Goal: Task Accomplishment & Management: Complete application form

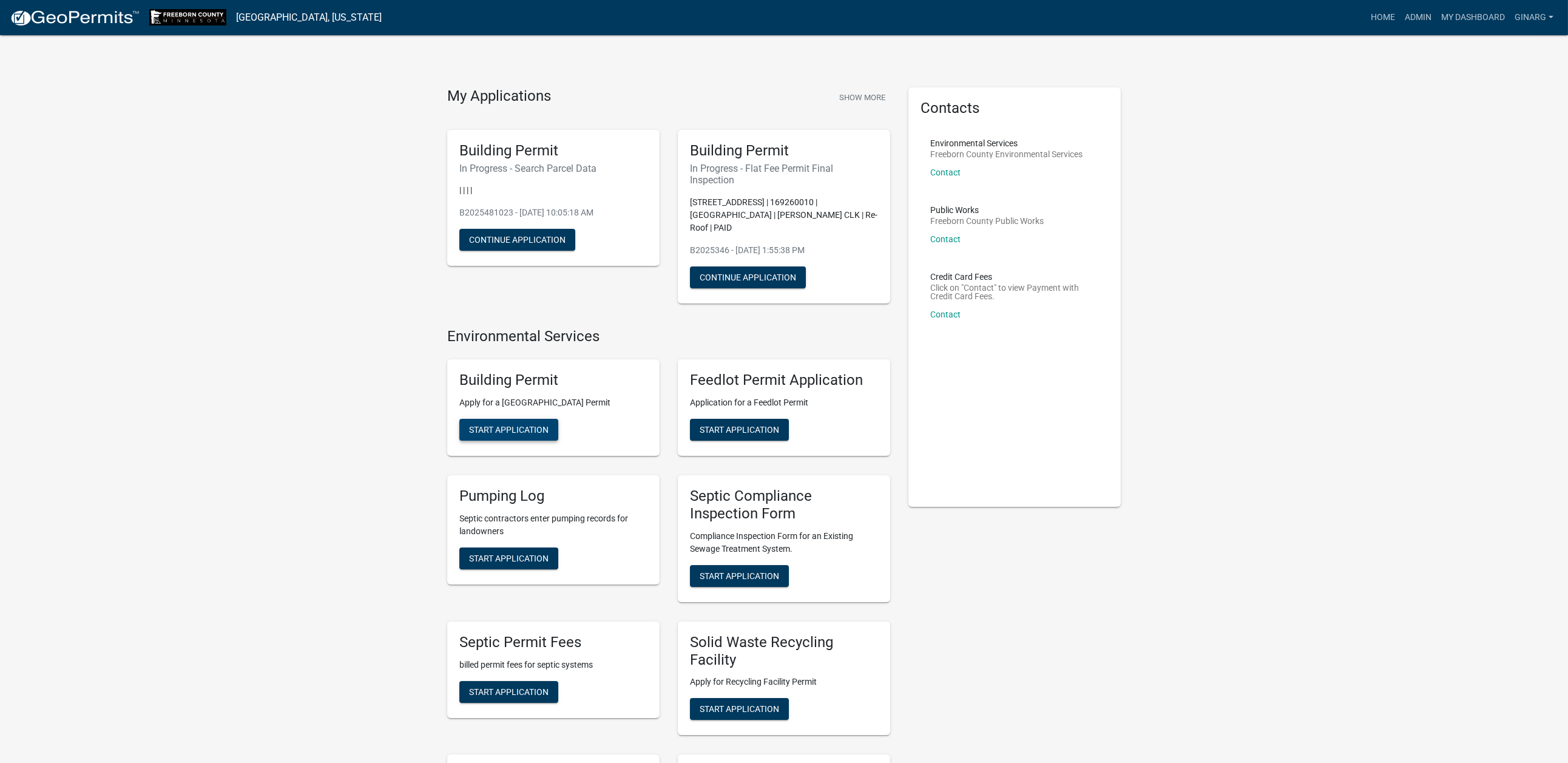
click at [525, 435] on span "Start Application" at bounding box center [509, 429] width 79 height 10
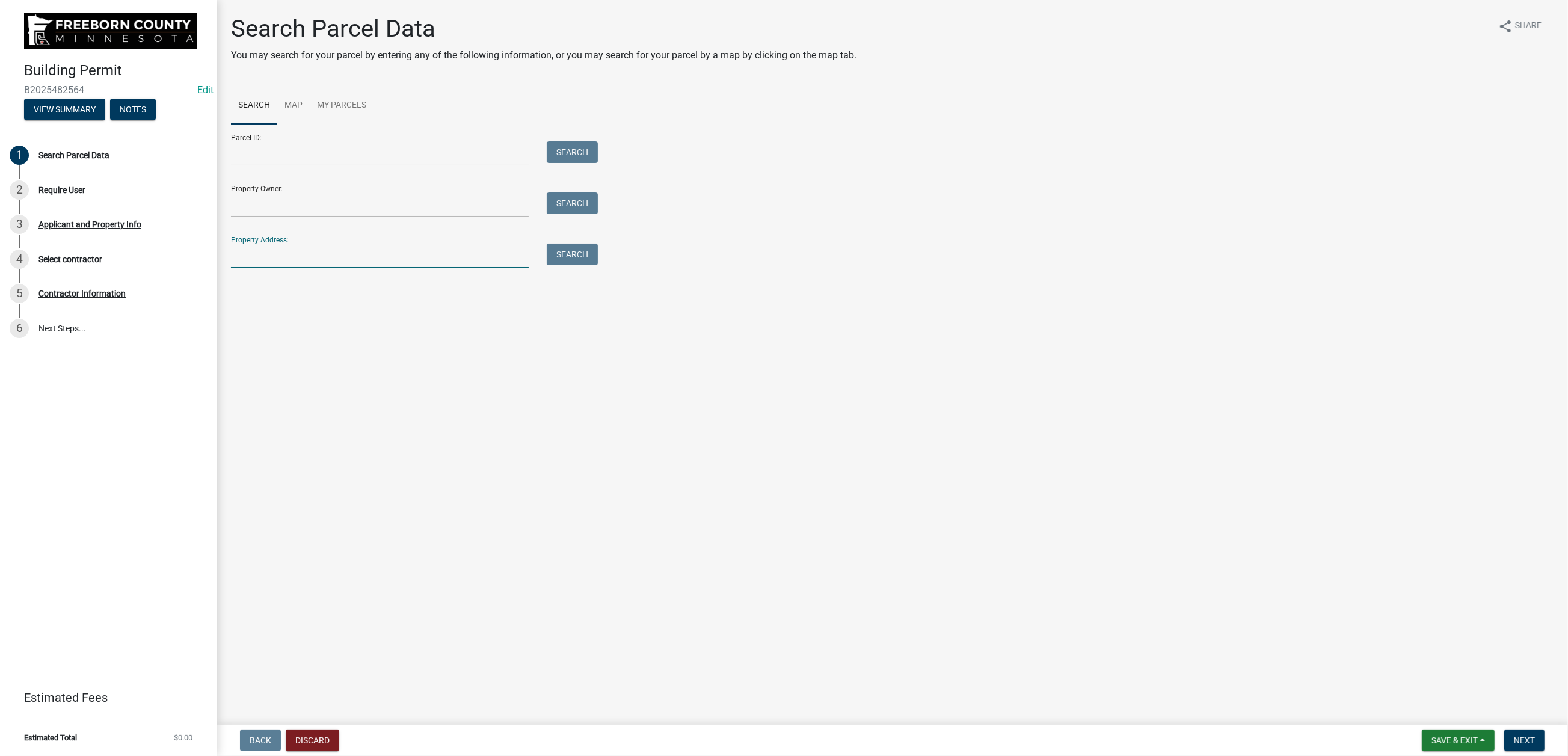
click at [293, 268] on input "Property Address:" at bounding box center [379, 255] width 298 height 24
click at [316, 268] on input "Property Address:" at bounding box center [379, 255] width 298 height 24
type input "81851"
click at [580, 265] on button "Search" at bounding box center [572, 254] width 51 height 22
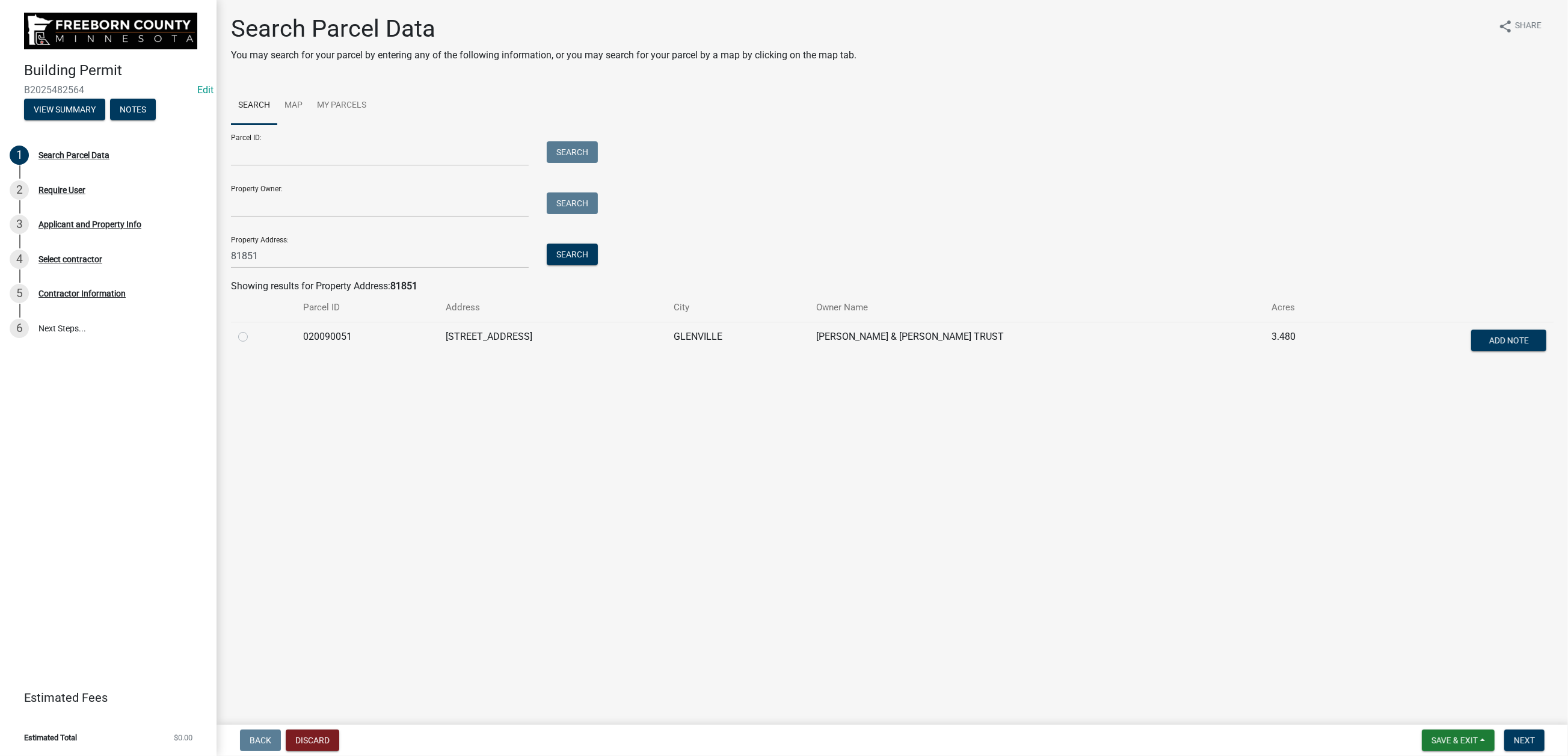
click at [253, 330] on label at bounding box center [253, 330] width 0 height 0
click at [255, 338] on input "radio" at bounding box center [256, 333] width 8 height 8
radio input "true"
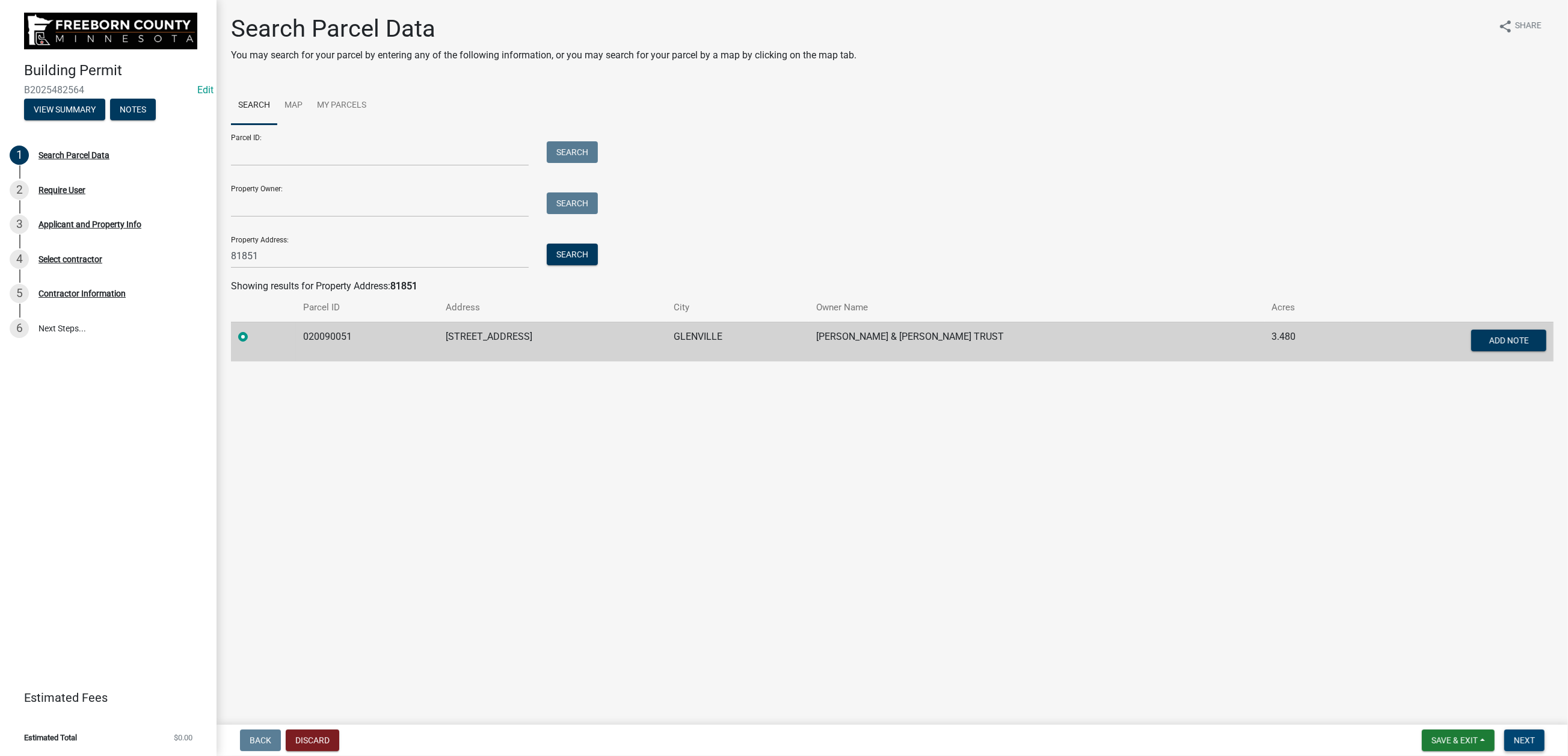
click at [1291, 608] on span "Next" at bounding box center [1525, 741] width 21 height 10
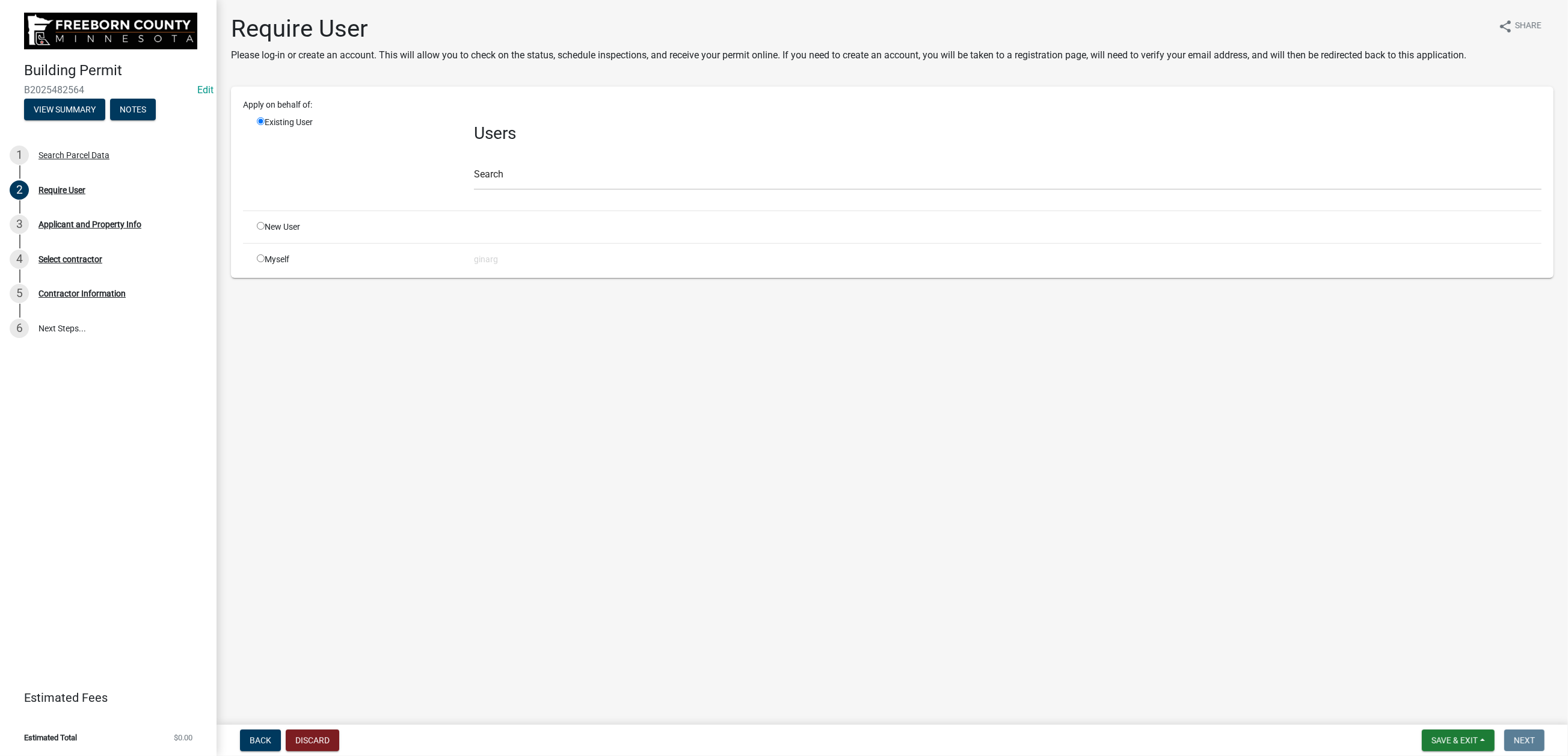
click at [270, 266] on div "Myself" at bounding box center [357, 260] width 217 height 13
click at [264, 263] on input "radio" at bounding box center [261, 258] width 8 height 8
radio input "true"
radio input "false"
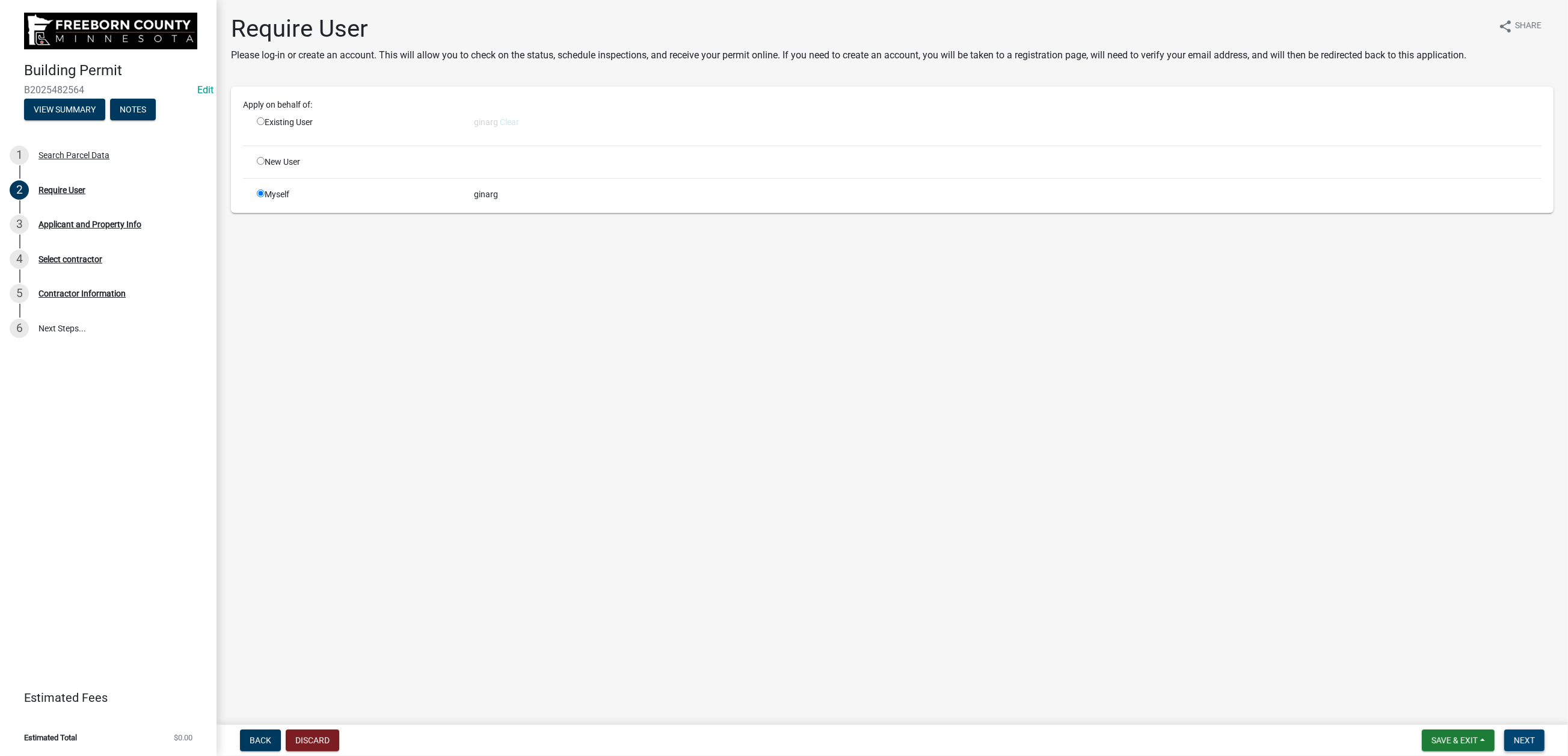
drag, startPoint x: 1514, startPoint y: 732, endPoint x: 1502, endPoint y: 731, distance: 12.0
click at [1291, 608] on span "Next" at bounding box center [1525, 741] width 21 height 10
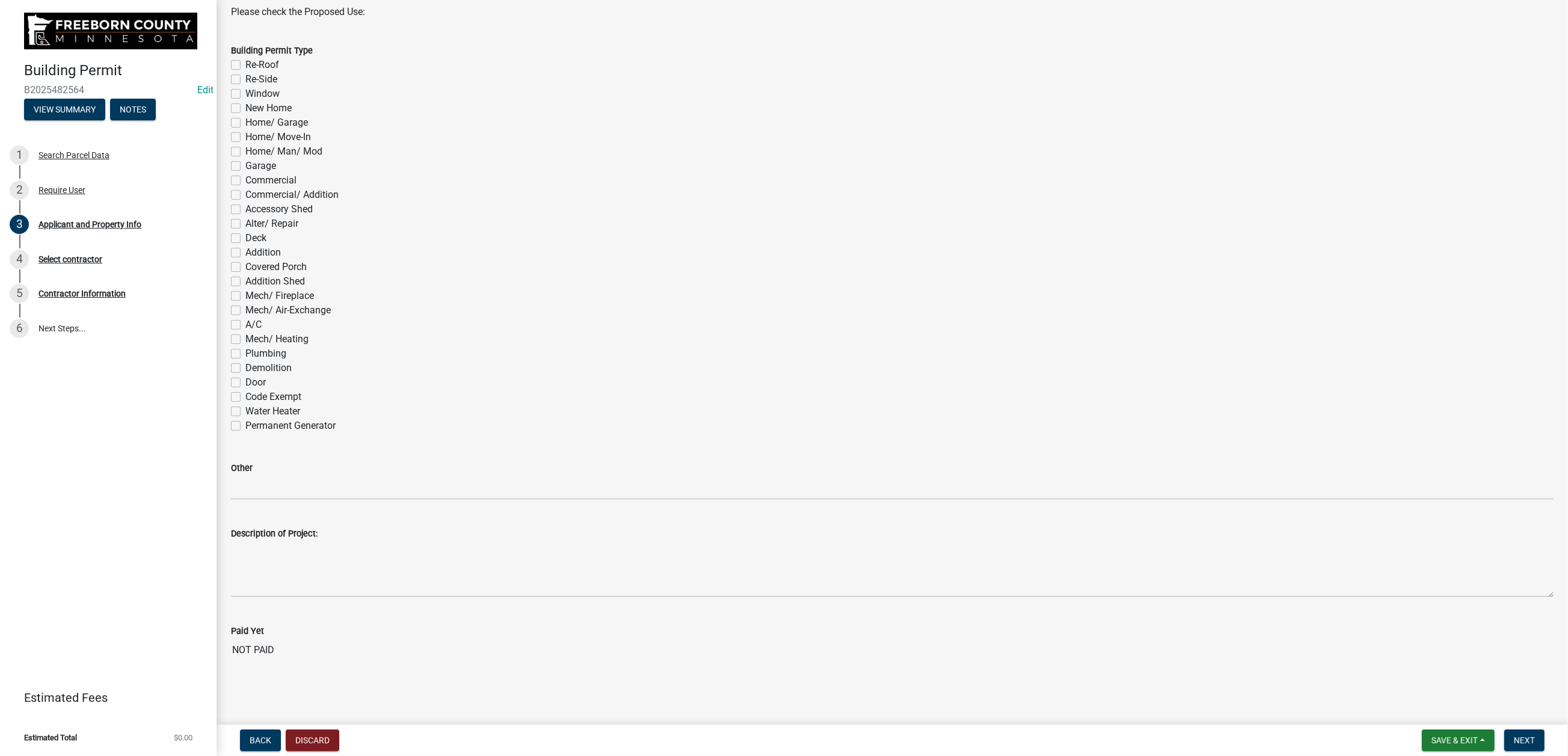
scroll to position [992, 0]
click at [245, 376] on label "Demolition" at bounding box center [268, 368] width 46 height 14
click at [245, 368] on input "Demolition" at bounding box center [249, 365] width 8 height 8
checkbox input "true"
checkbox input "false"
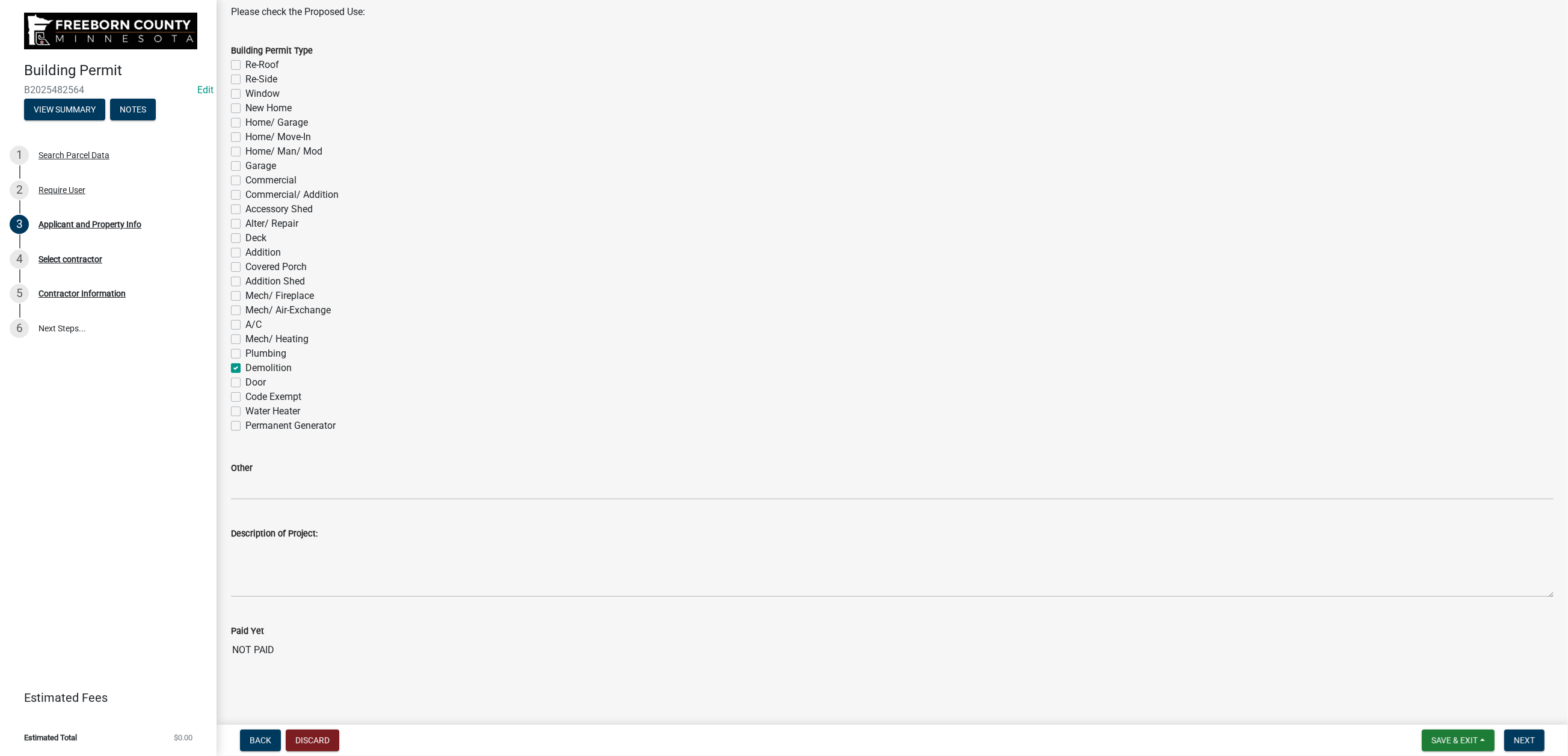
checkbox input "false"
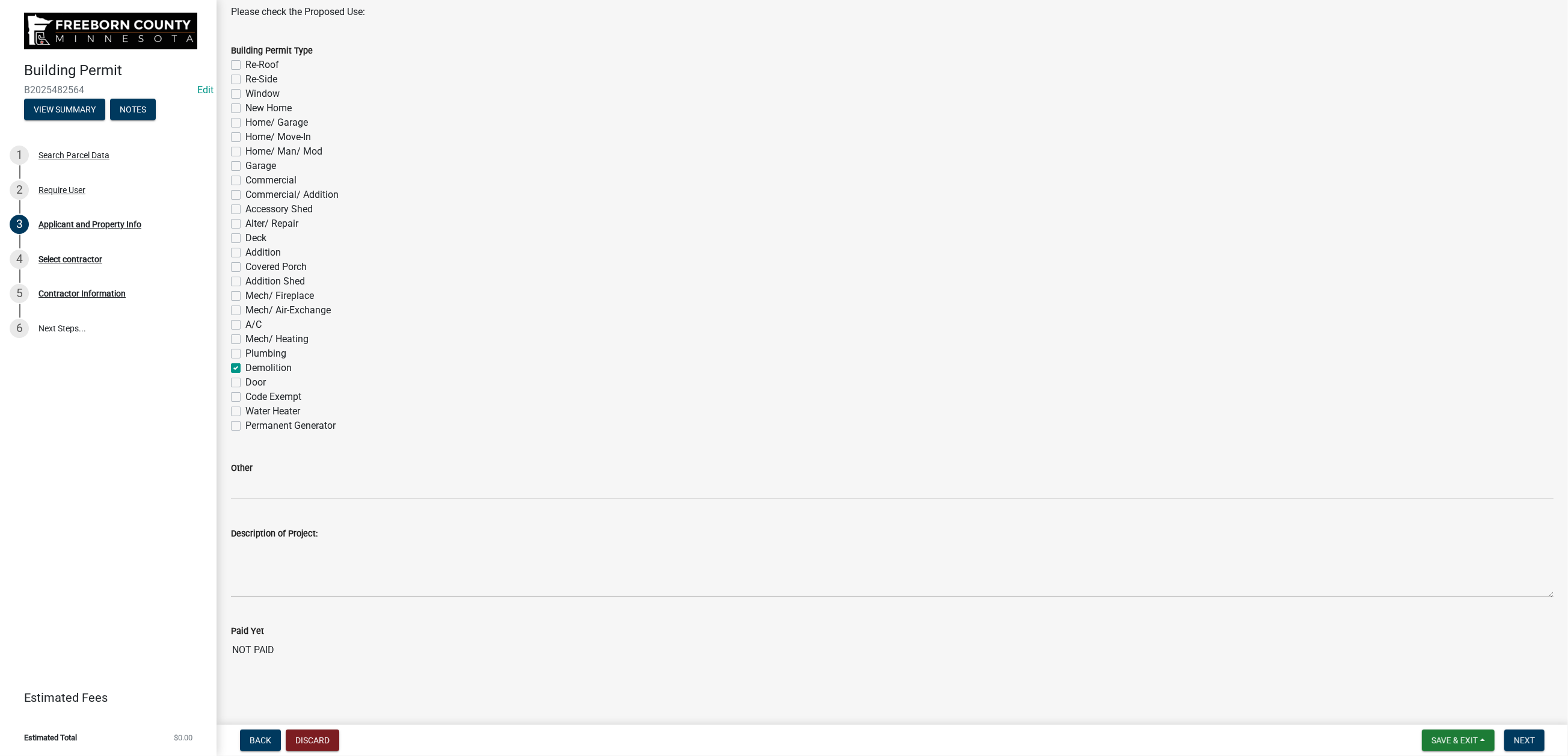
checkbox input "false"
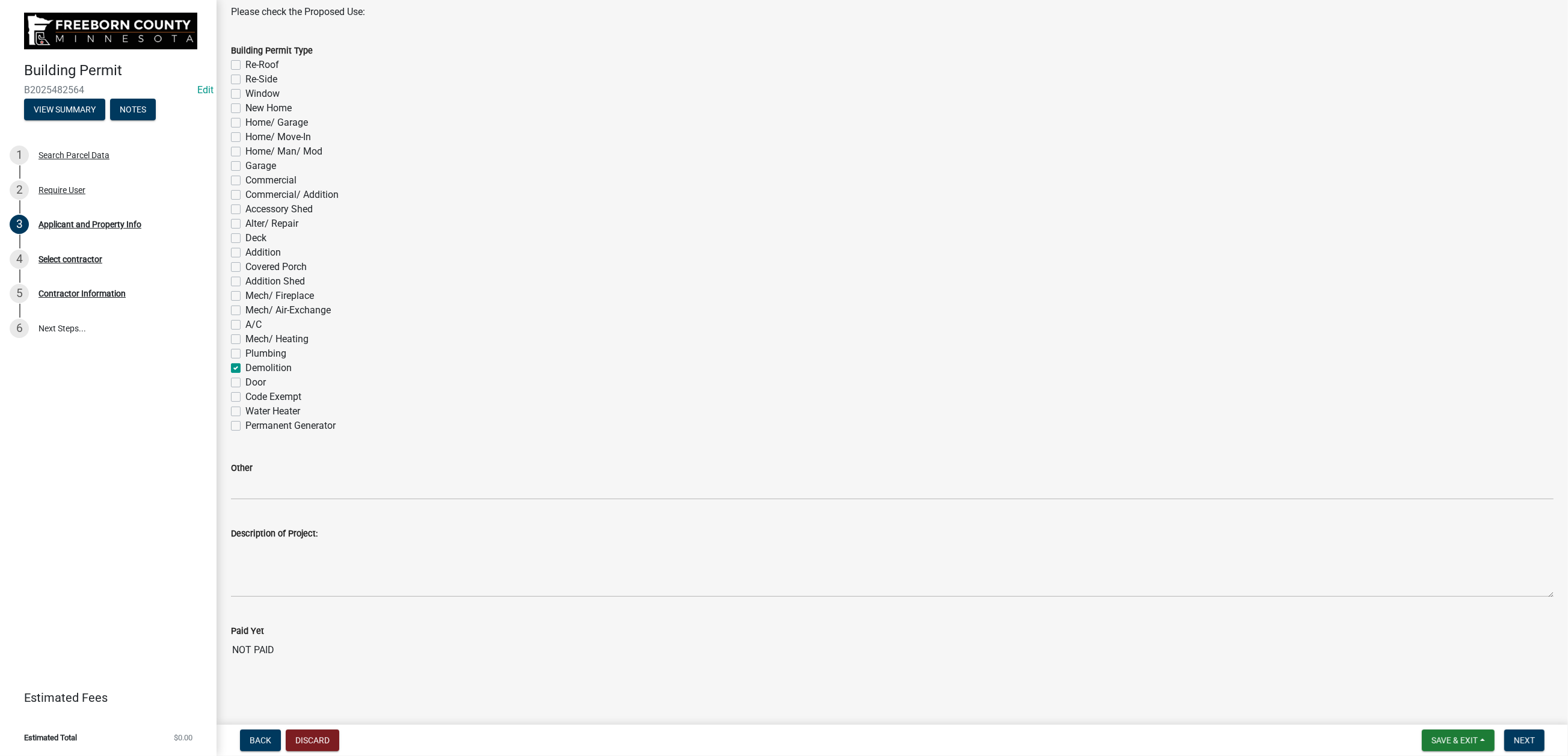
checkbox input "false"
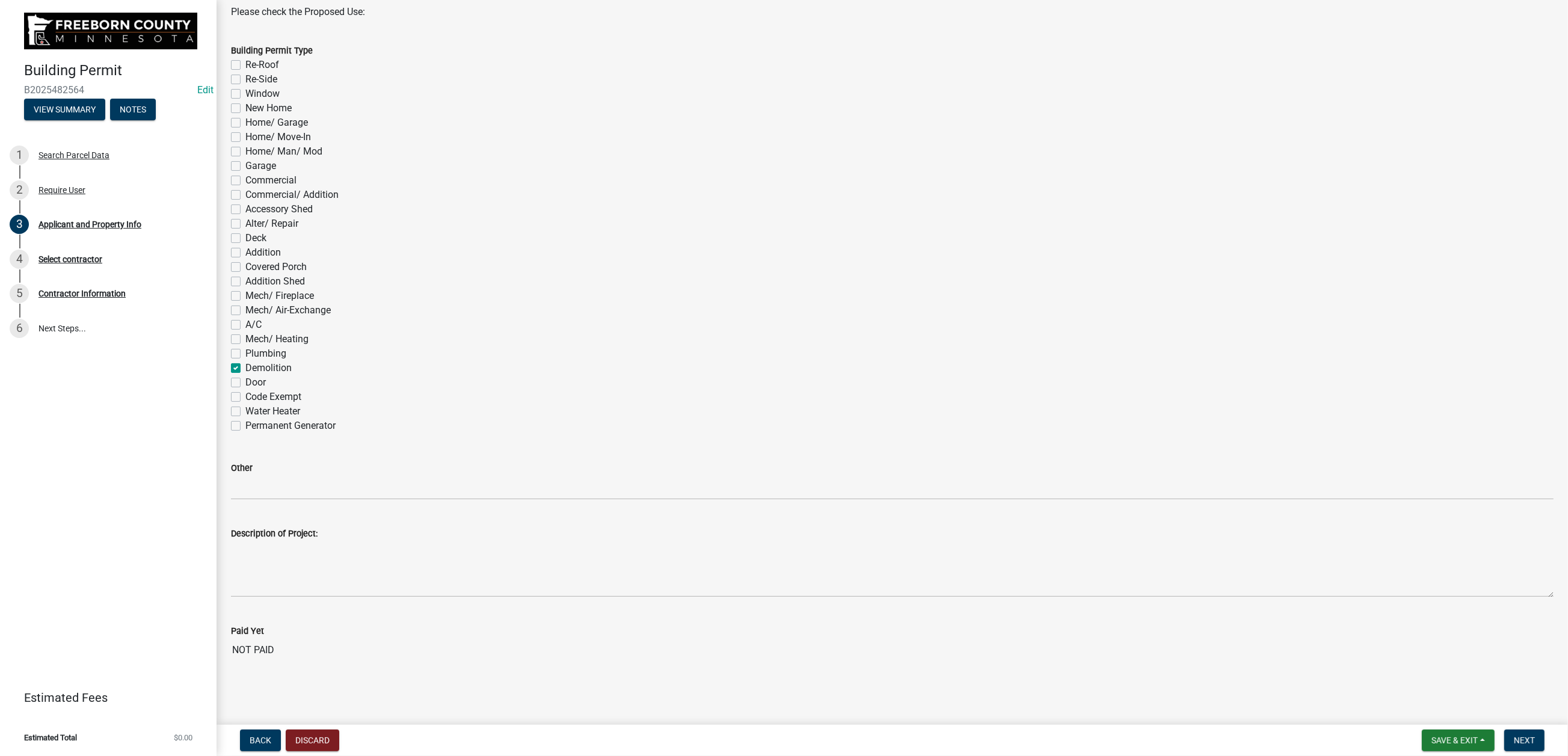
checkbox input "false"
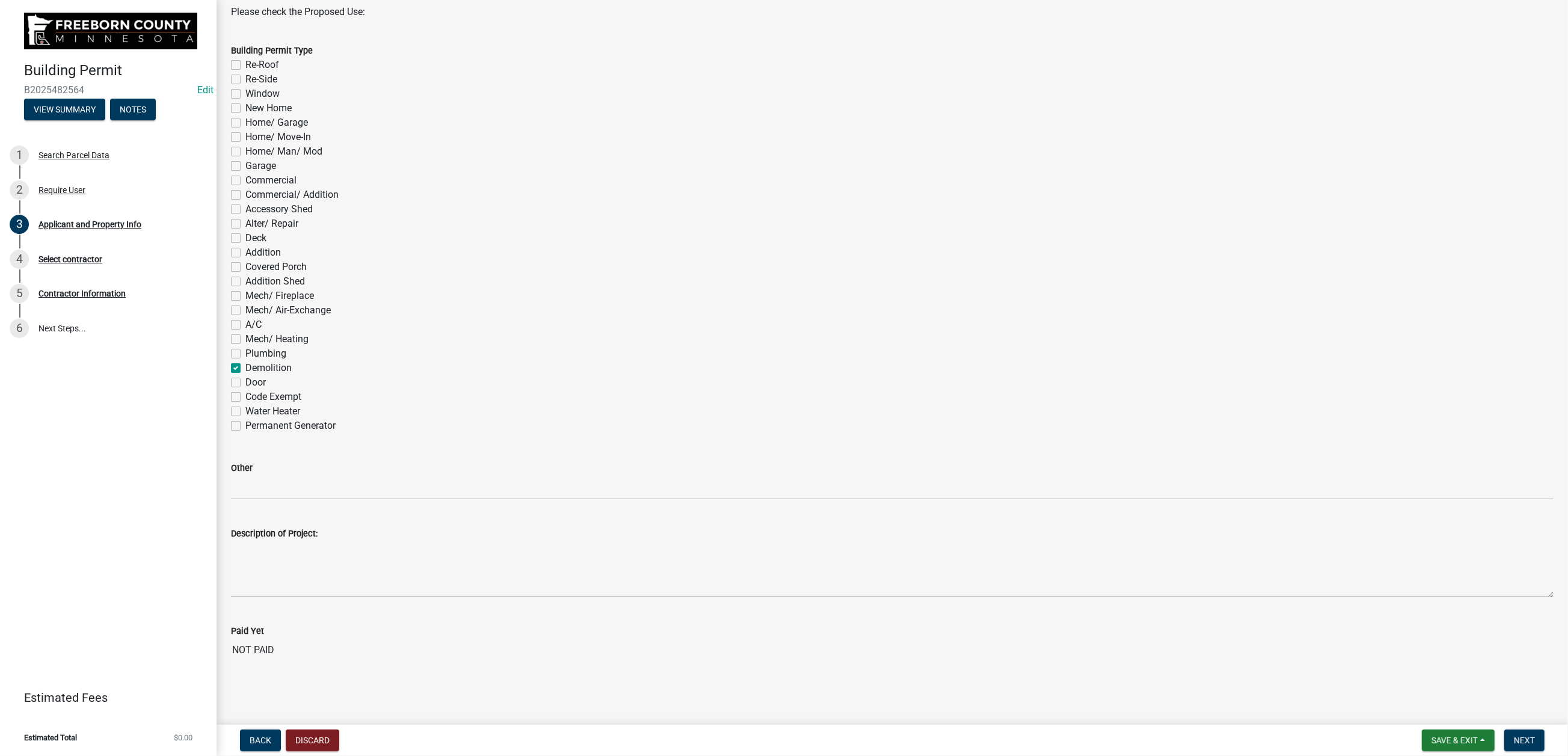
checkbox input "true"
checkbox input "false"
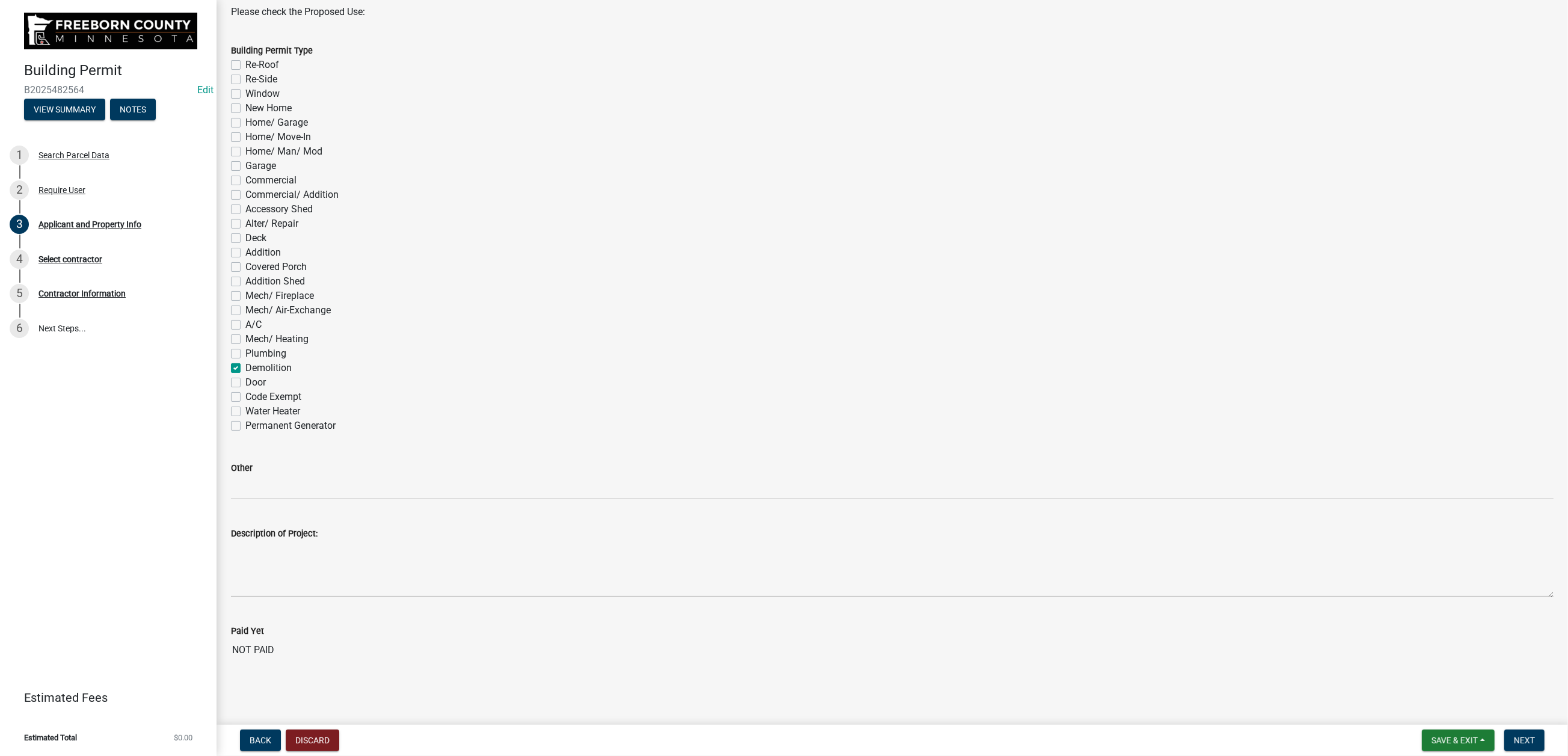
scroll to position [1191, 0]
click at [1291, 608] on button "Next" at bounding box center [1525, 741] width 41 height 22
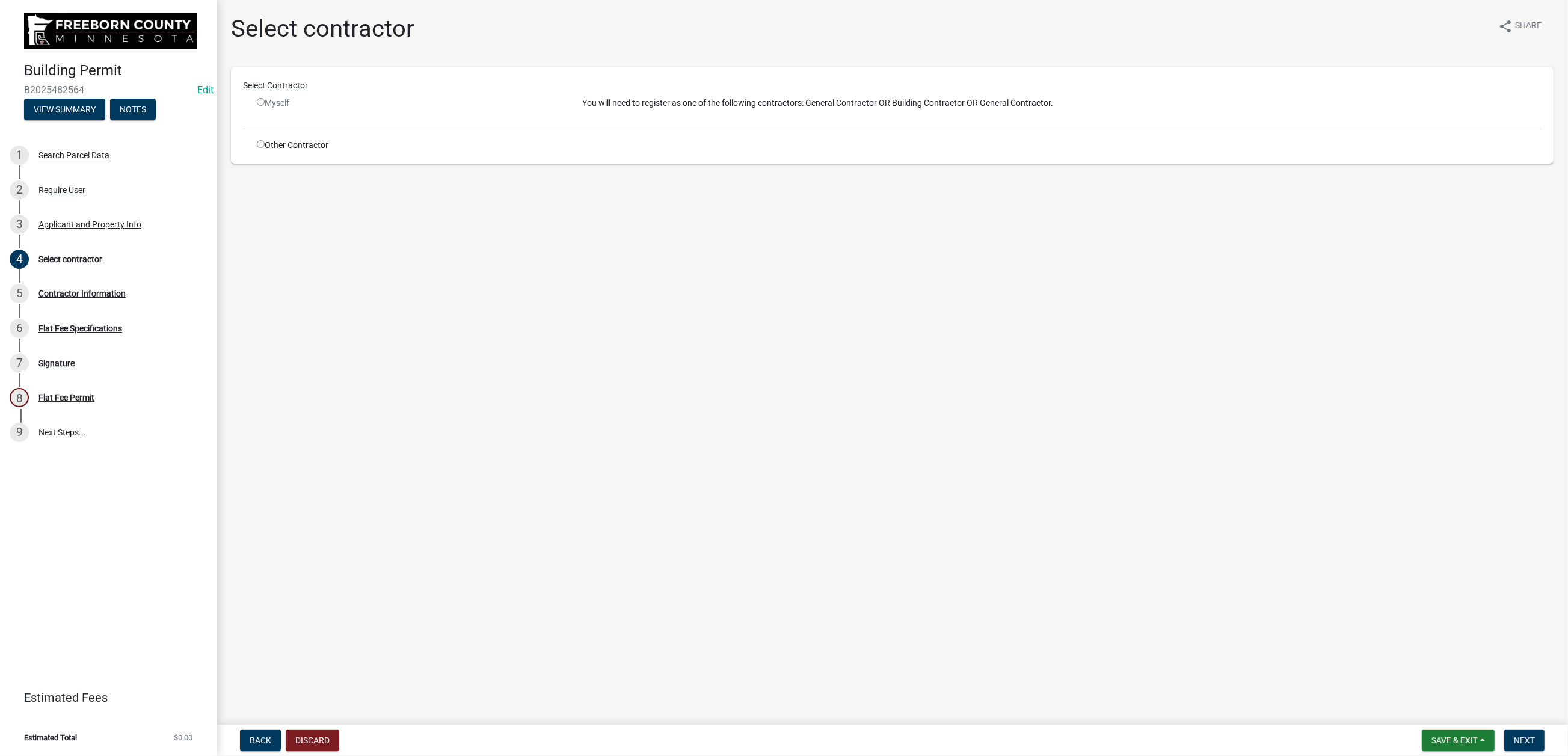
click at [264, 148] on input "radio" at bounding box center [261, 144] width 8 height 8
radio input "true"
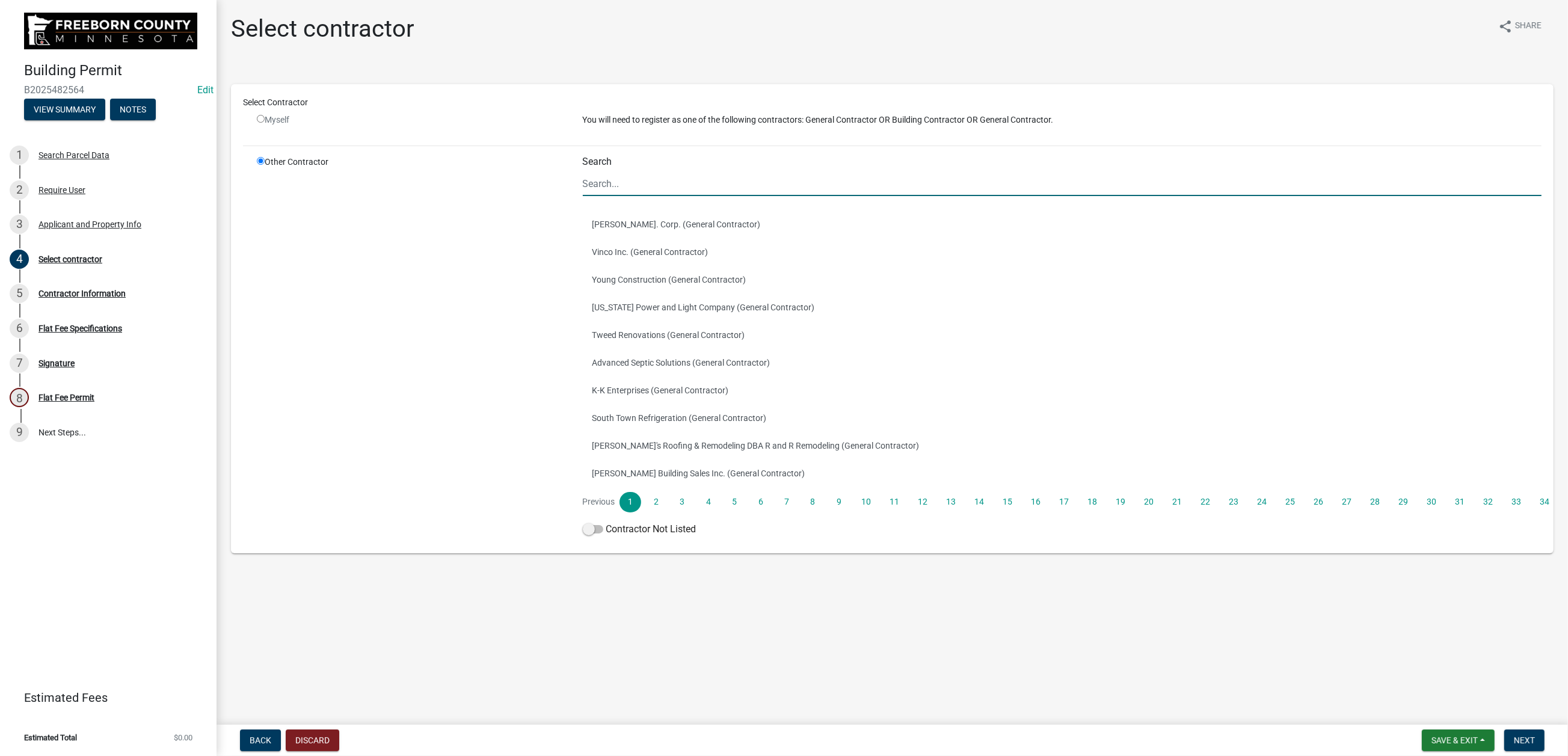
click at [636, 196] on input "Search" at bounding box center [1063, 183] width 960 height 24
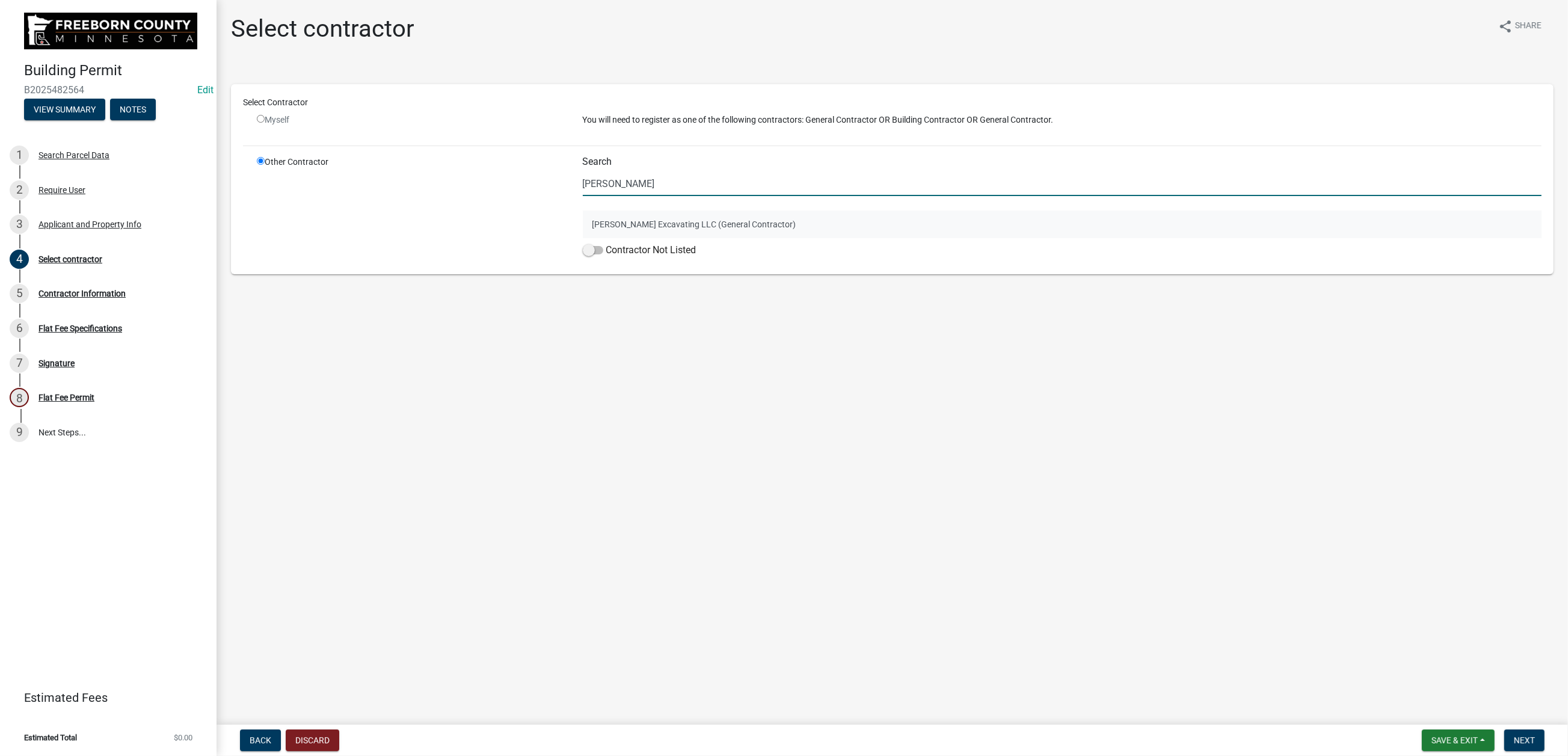
type input "[PERSON_NAME]"
click at [670, 238] on button "[PERSON_NAME] Excavating LLC (General Contractor)" at bounding box center [1063, 225] width 960 height 28
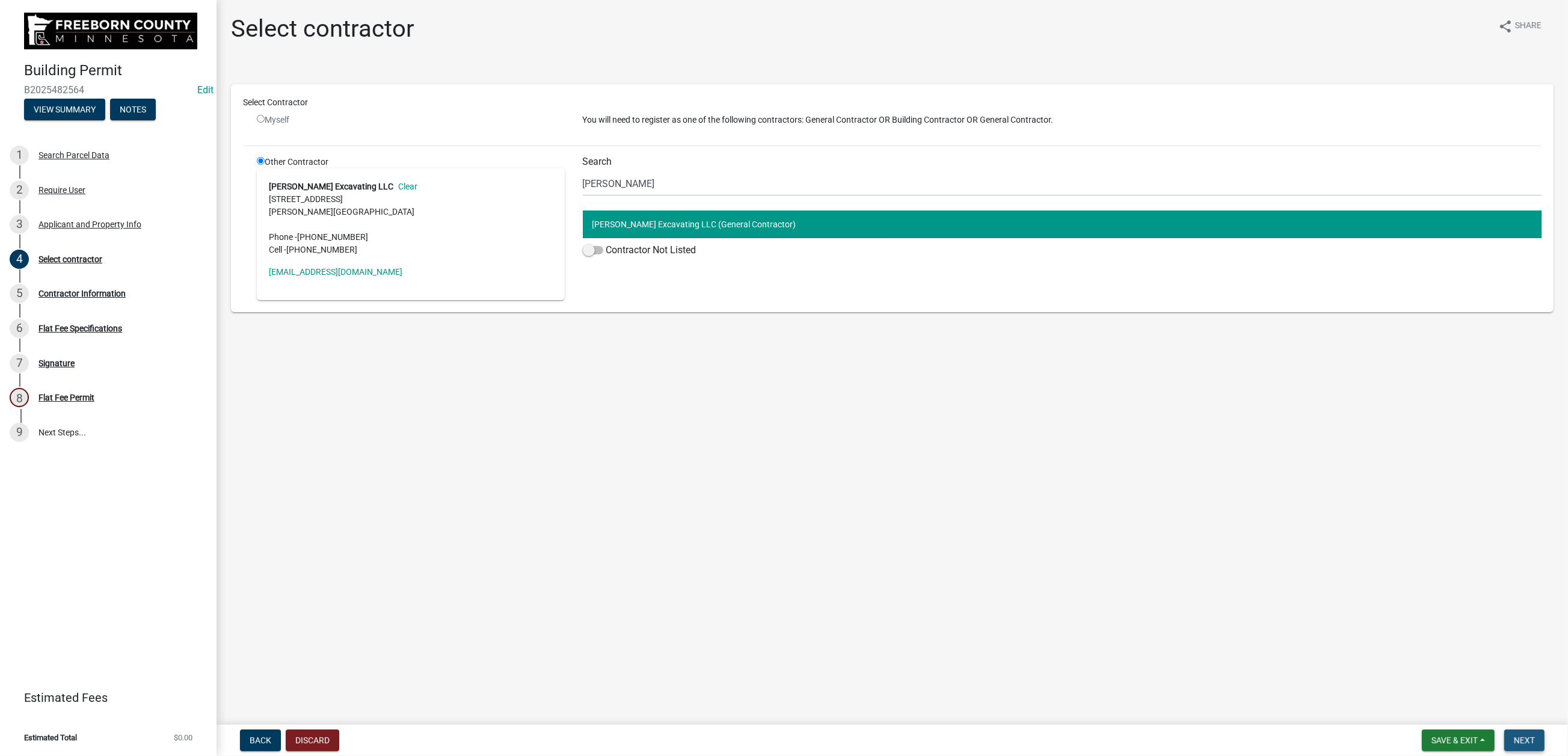
click at [1291, 608] on span "Next" at bounding box center [1525, 741] width 21 height 10
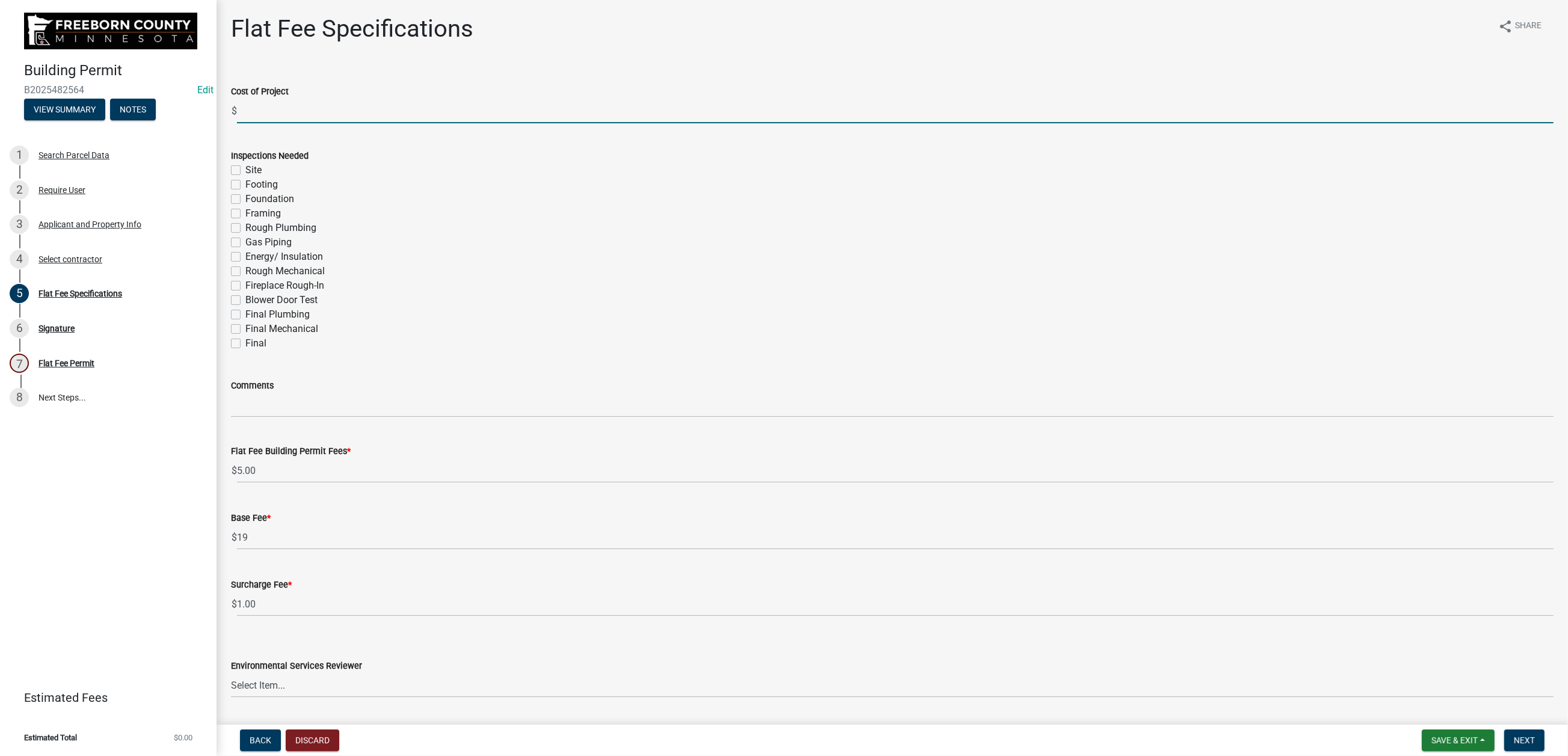
click at [277, 123] on input "text" at bounding box center [895, 110] width 1317 height 24
type input "10000"
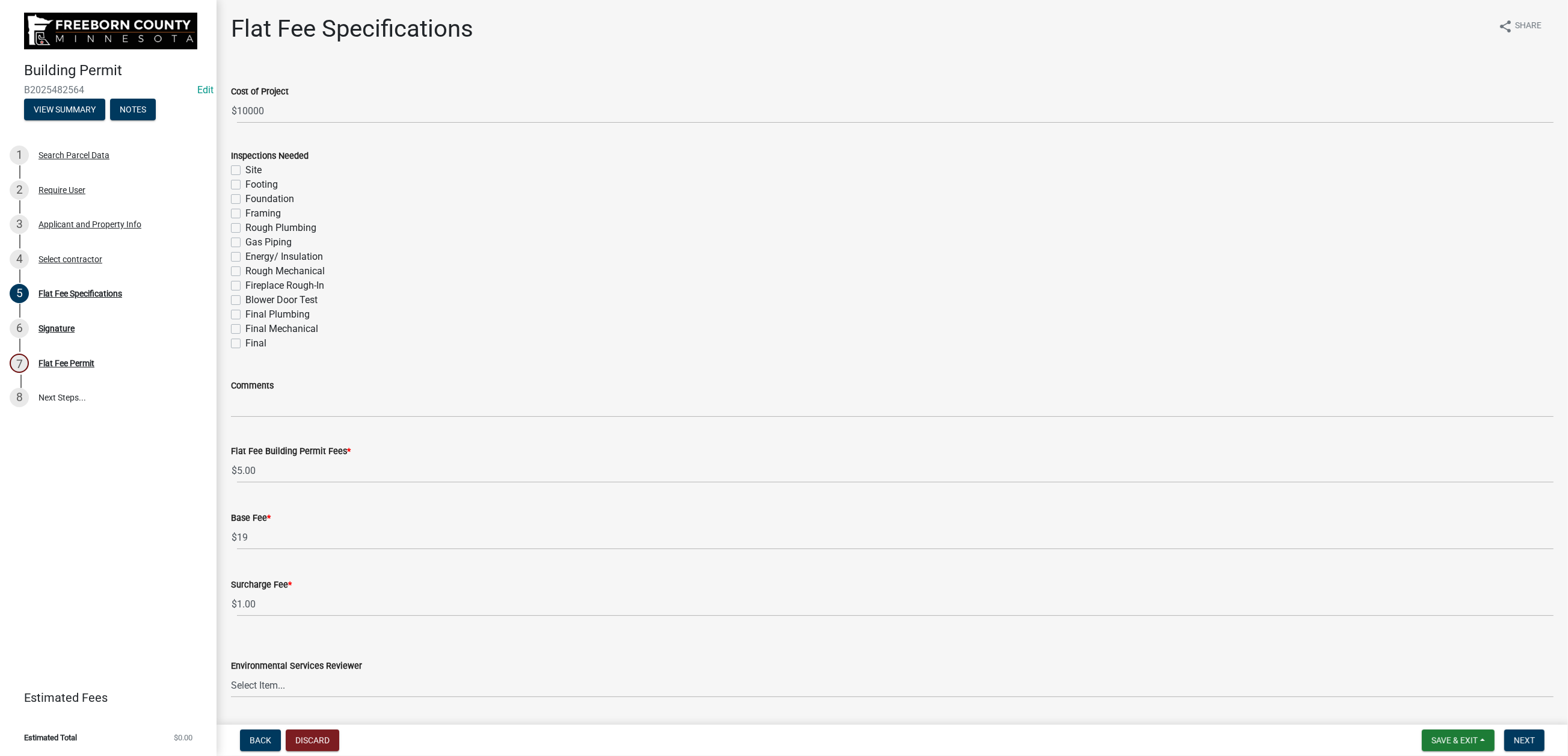
click at [252, 177] on label "Site" at bounding box center [253, 170] width 16 height 14
click at [252, 171] on input "Site" at bounding box center [249, 167] width 8 height 8
checkbox input "true"
checkbox input "false"
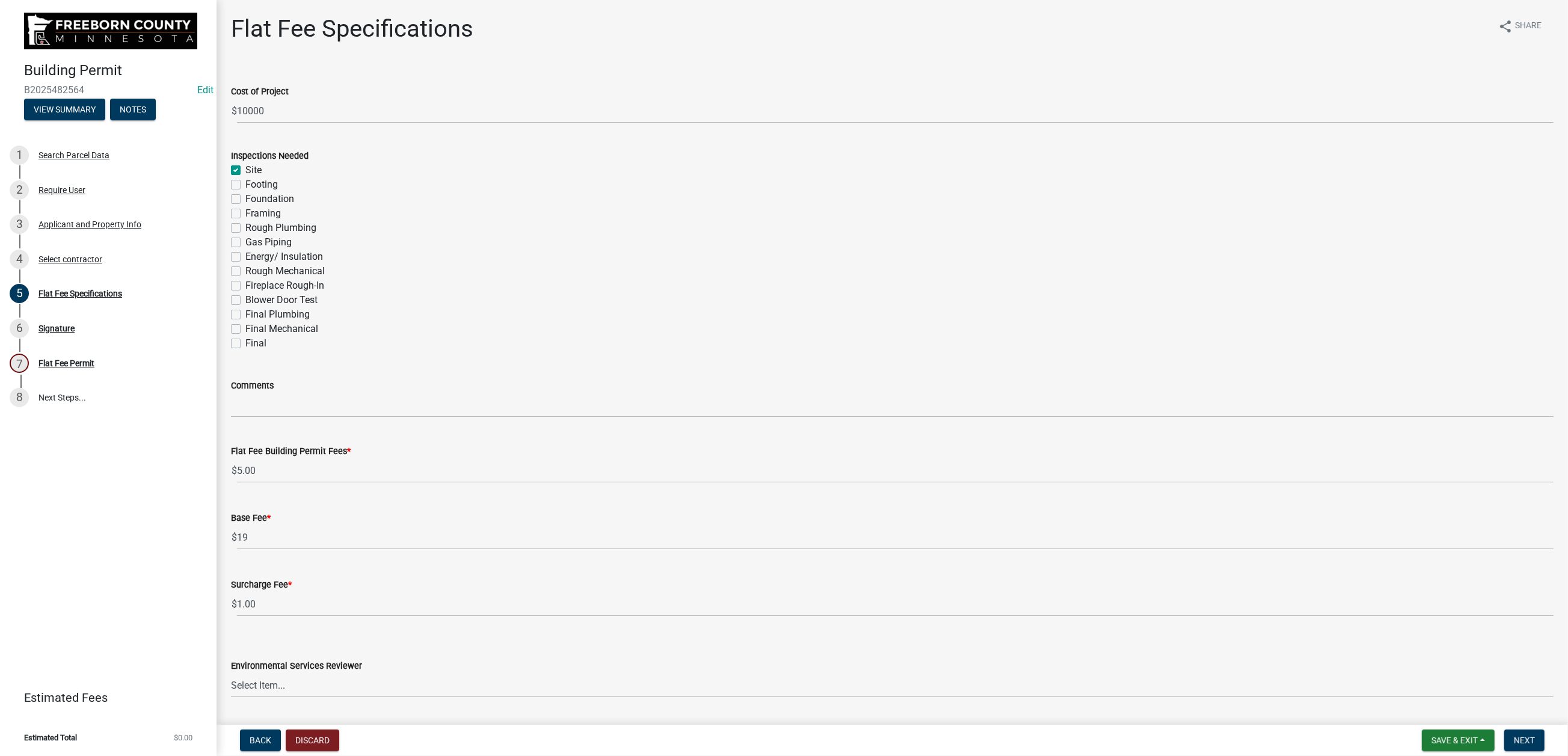
checkbox input "false"
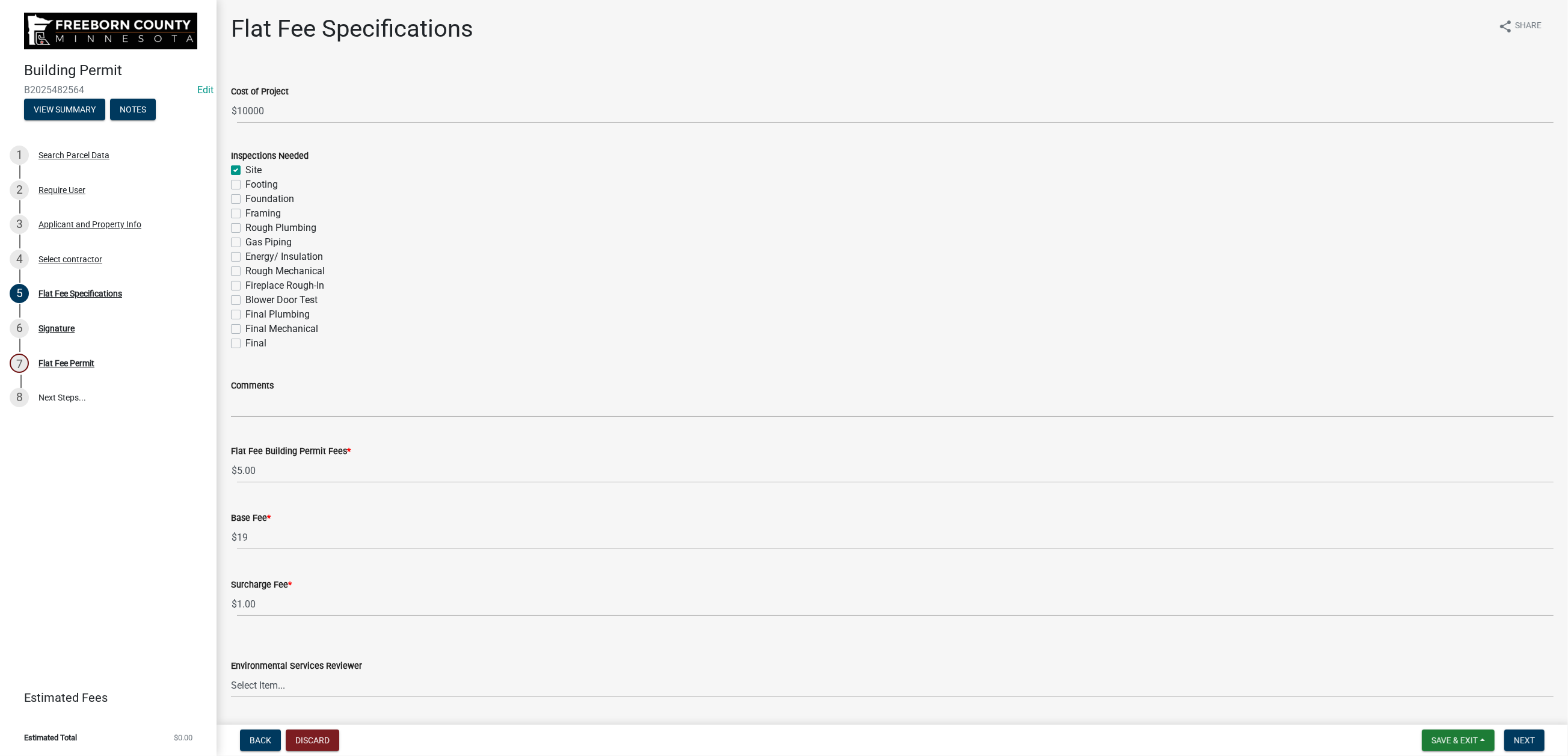
checkbox input "false"
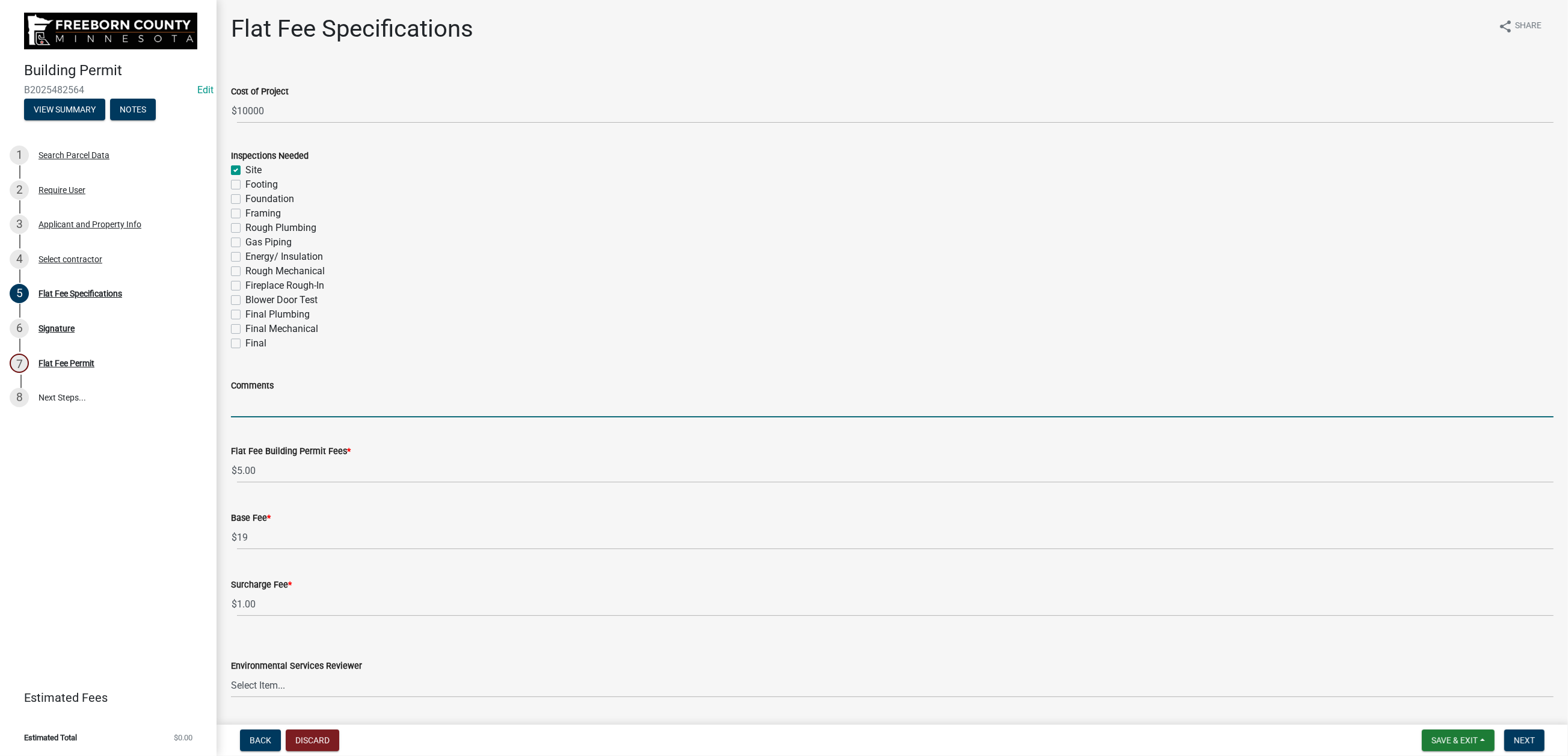
click at [254, 417] on input "Comments" at bounding box center [892, 405] width 1323 height 24
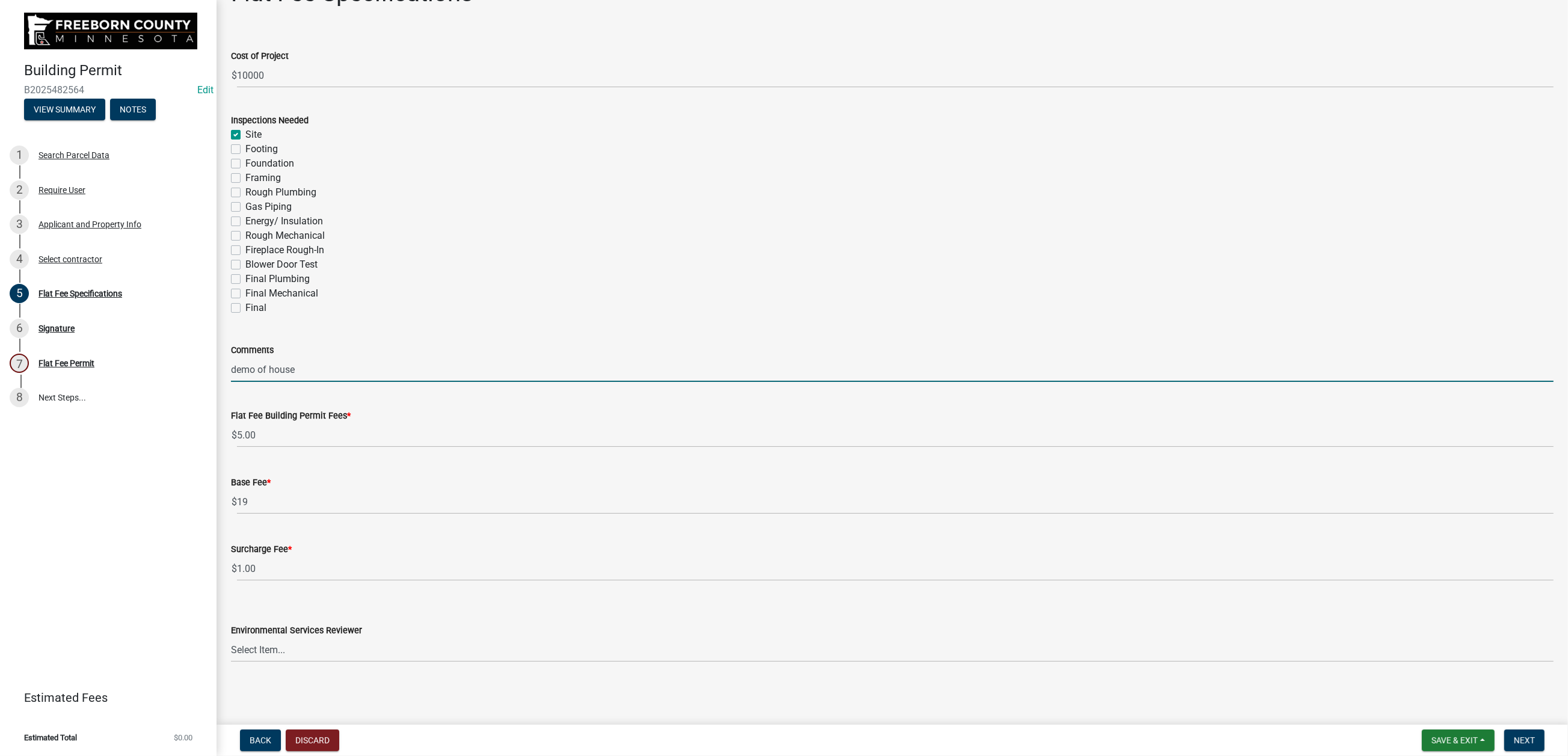
scroll to position [361, 0]
type input "demo of house"
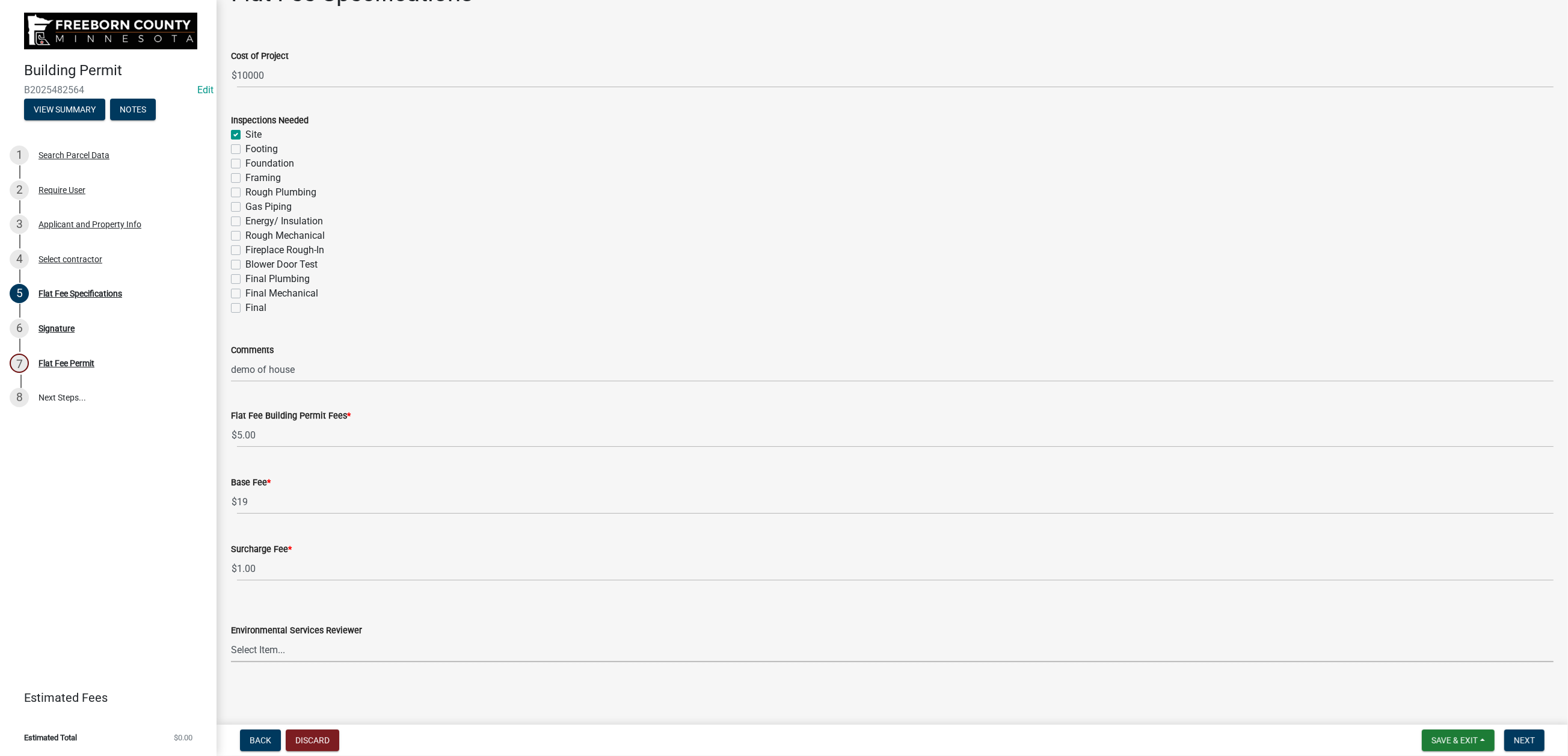
click at [802, 608] on select "Select Item... [PERSON_NAME] [PERSON_NAME] [PERSON_NAME] [PERSON_NAME] [PERSON_…" at bounding box center [892, 649] width 1323 height 24
click at [237, 608] on select "Select Item... [PERSON_NAME] [PERSON_NAME] [PERSON_NAME] [PERSON_NAME] [PERSON_…" at bounding box center [892, 649] width 1323 height 24
select select "924a6568-c78e-4b8f-8d60-97b9010028f1"
click at [1291, 608] on span "Next" at bounding box center [1525, 741] width 21 height 10
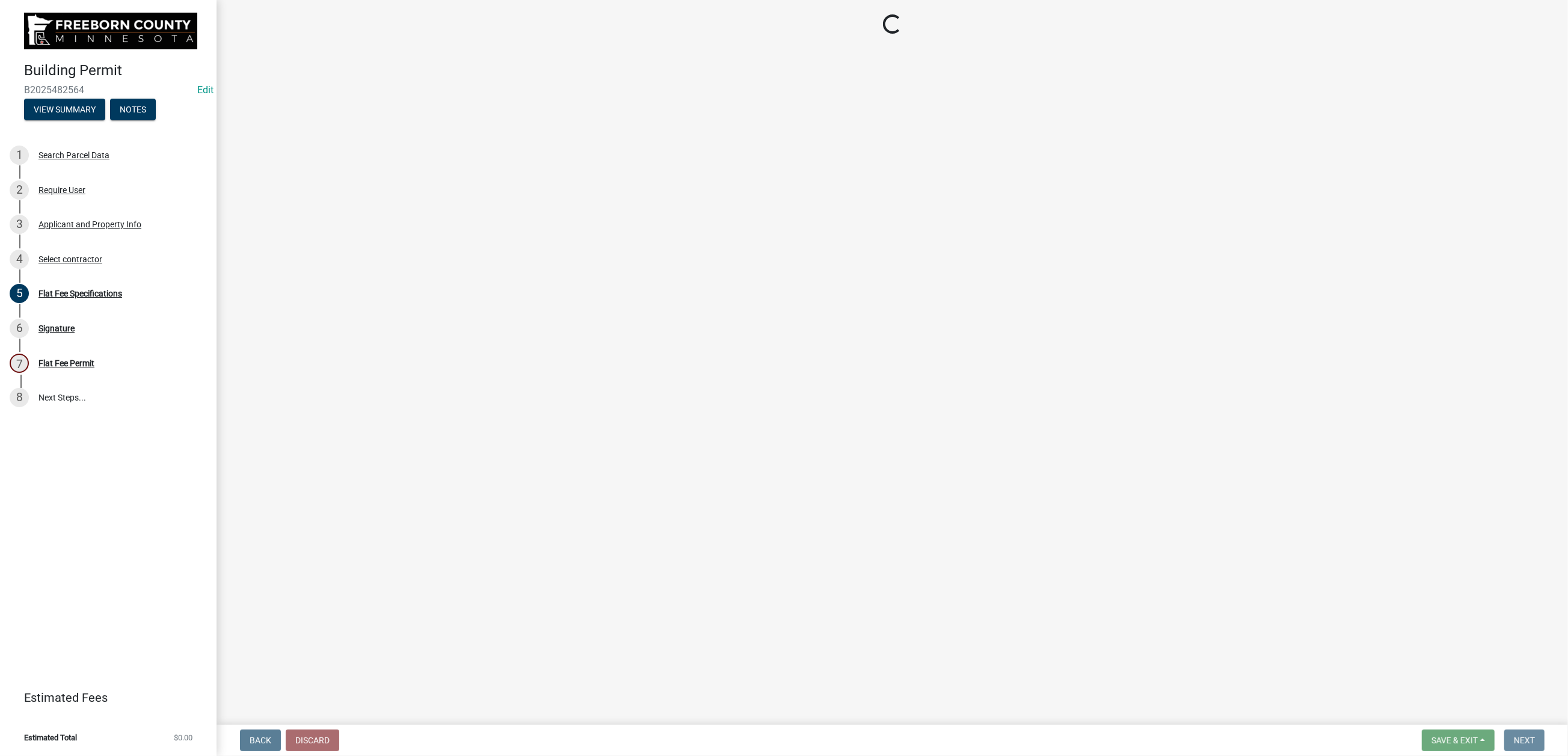
scroll to position [0, 0]
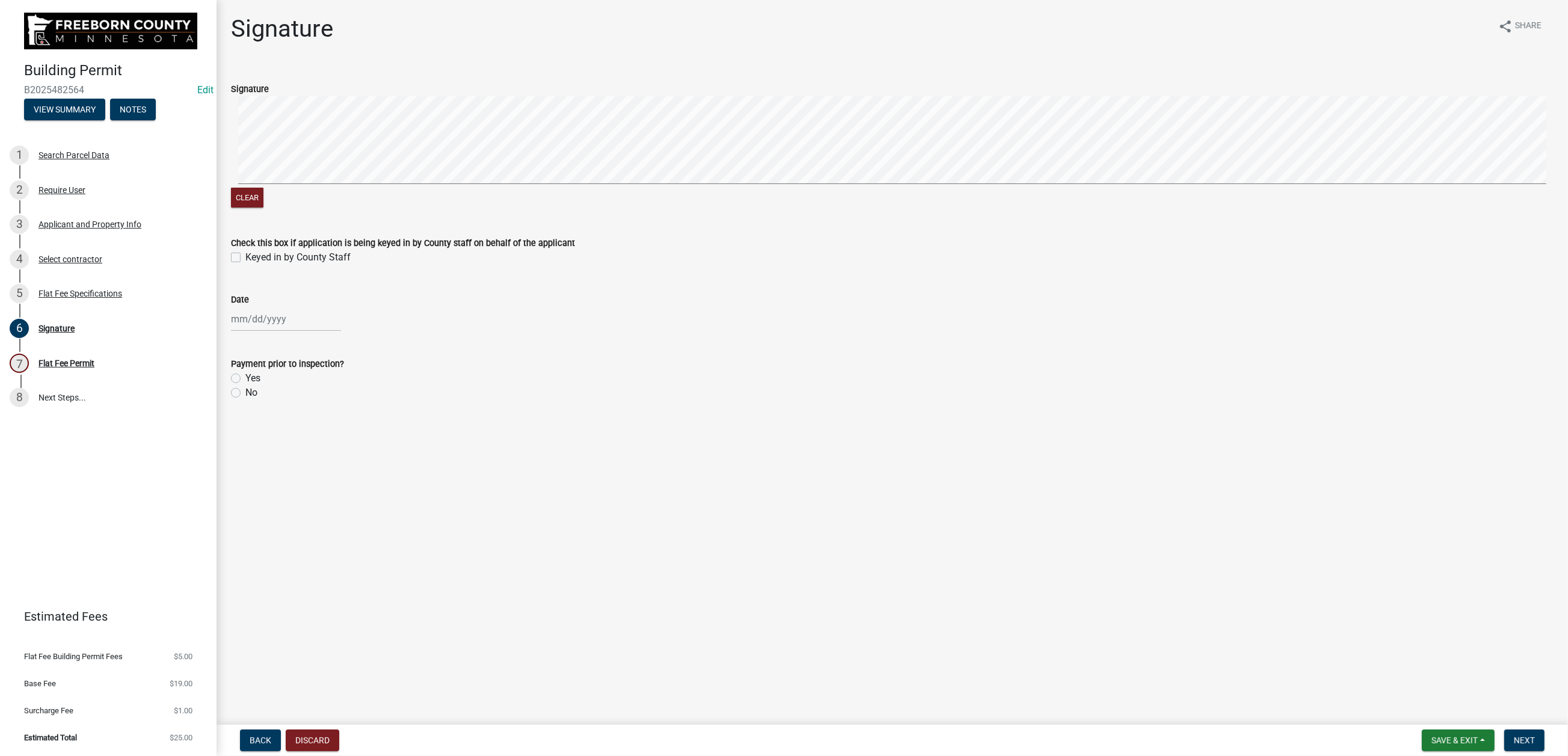
click at [247, 264] on label "Keyed in by County Staff" at bounding box center [298, 257] width 105 height 14
click at [247, 258] on input "Keyed in by County Staff" at bounding box center [249, 254] width 8 height 8
checkbox input "true"
click at [264, 331] on div at bounding box center [286, 319] width 110 height 24
select select "9"
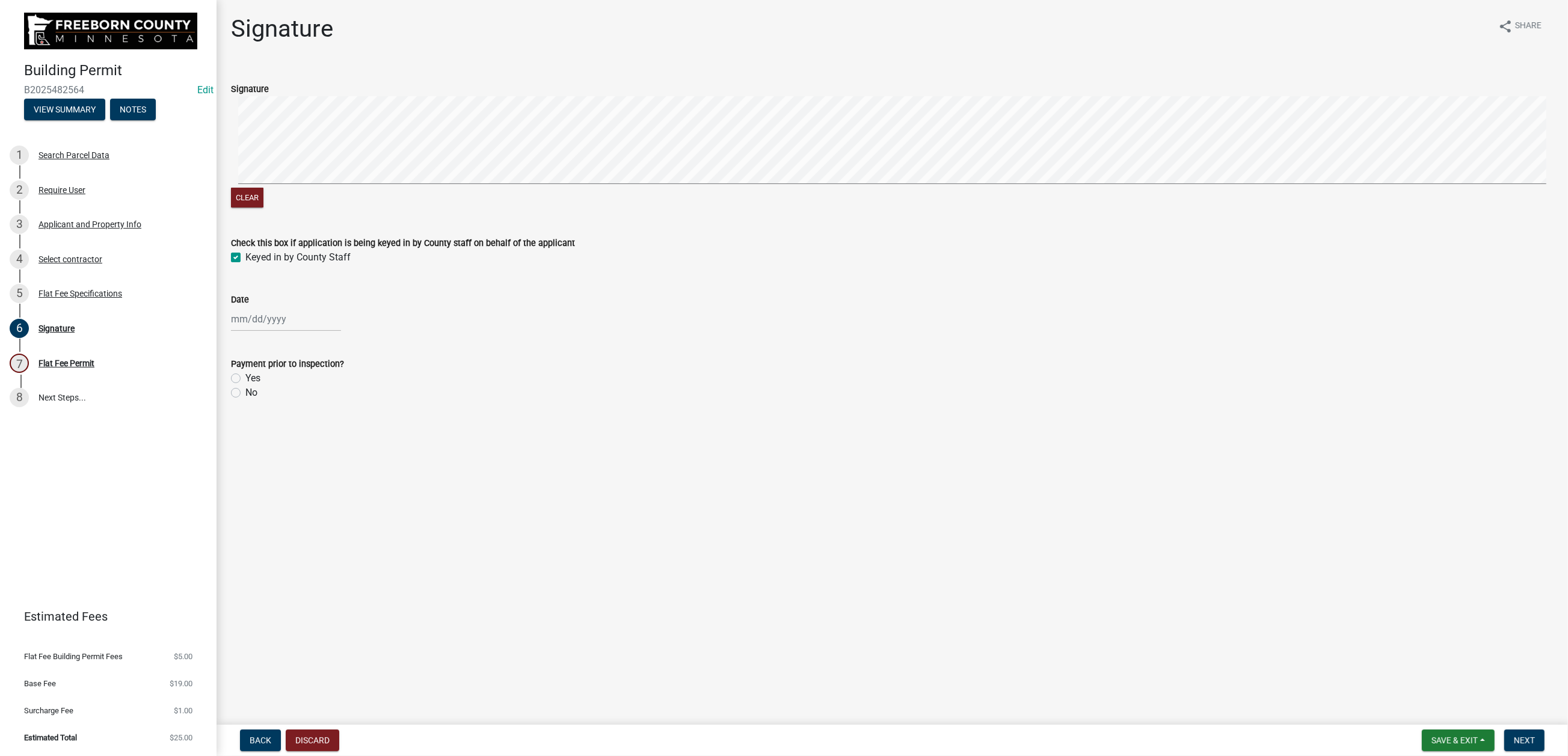
select select "2025"
click at [272, 478] on div "23" at bounding box center [262, 467] width 19 height 19
type input "[DATE]"
click at [248, 386] on label "Yes" at bounding box center [253, 378] width 15 height 14
click at [248, 379] on input "Yes" at bounding box center [249, 375] width 8 height 8
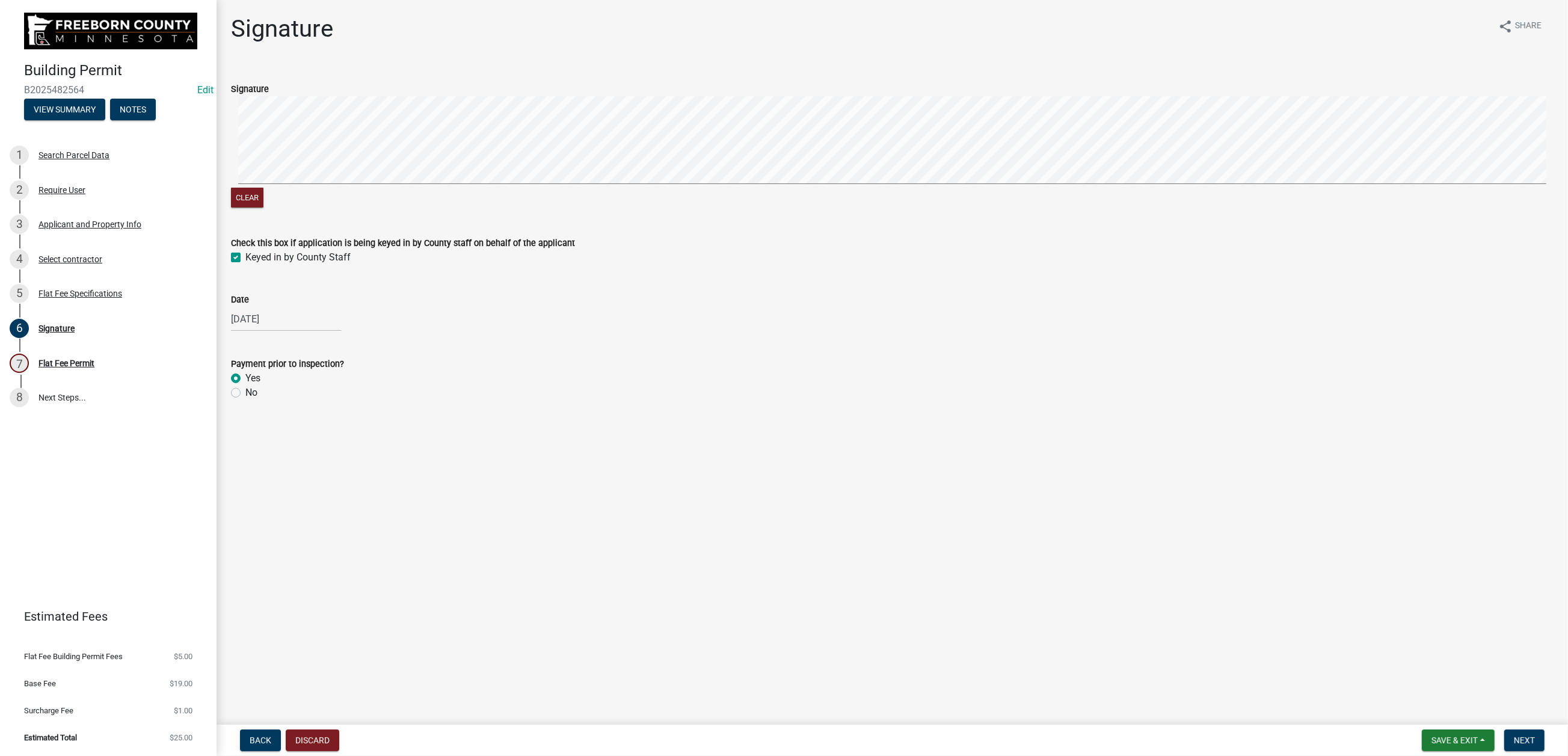
radio input "true"
click at [1291, 608] on button "Next" at bounding box center [1525, 741] width 41 height 22
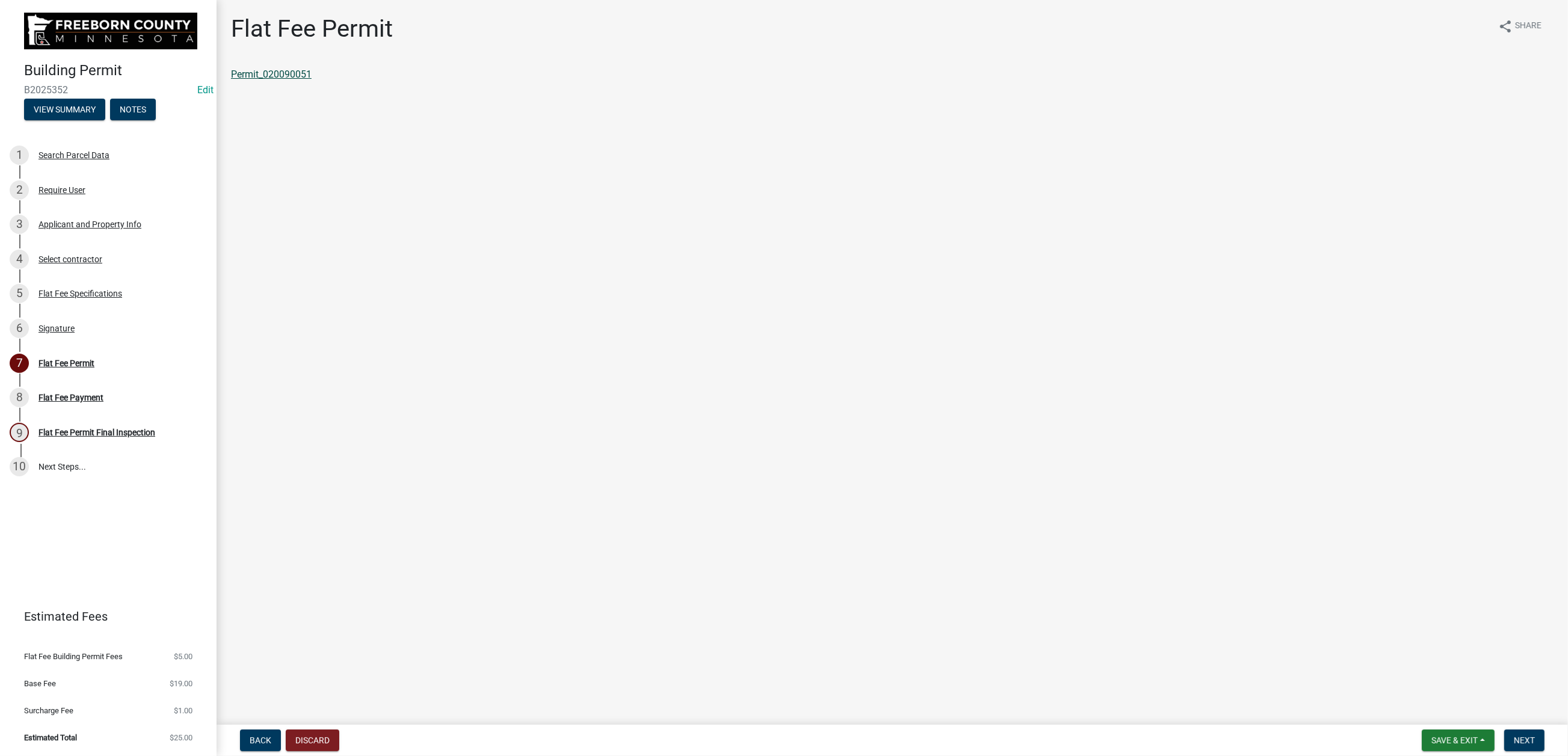
click at [311, 80] on link "Permit_020090051" at bounding box center [271, 74] width 81 height 12
click at [74, 332] on div "Signature" at bounding box center [57, 328] width 36 height 8
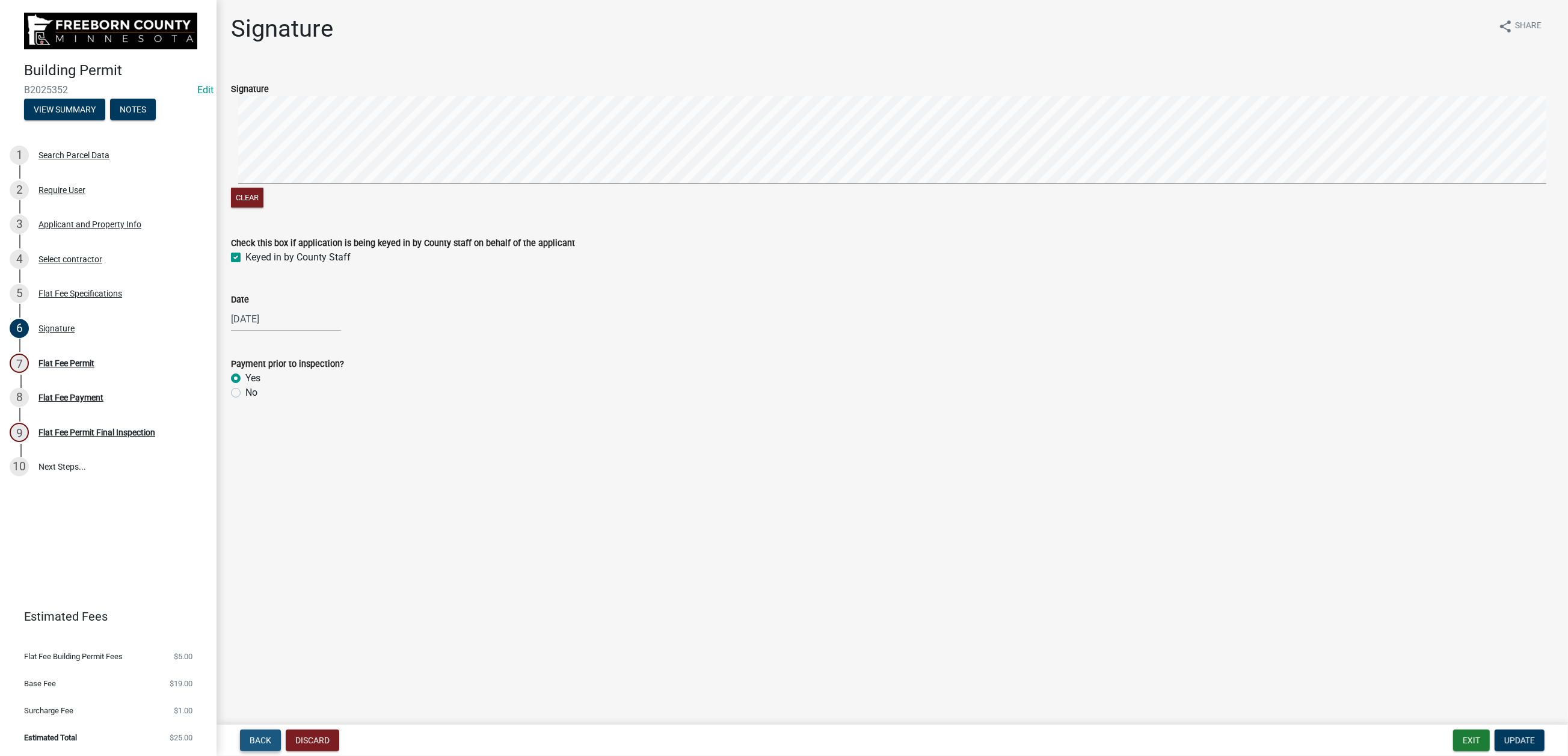
click at [272, 608] on span "Back" at bounding box center [261, 741] width 22 height 10
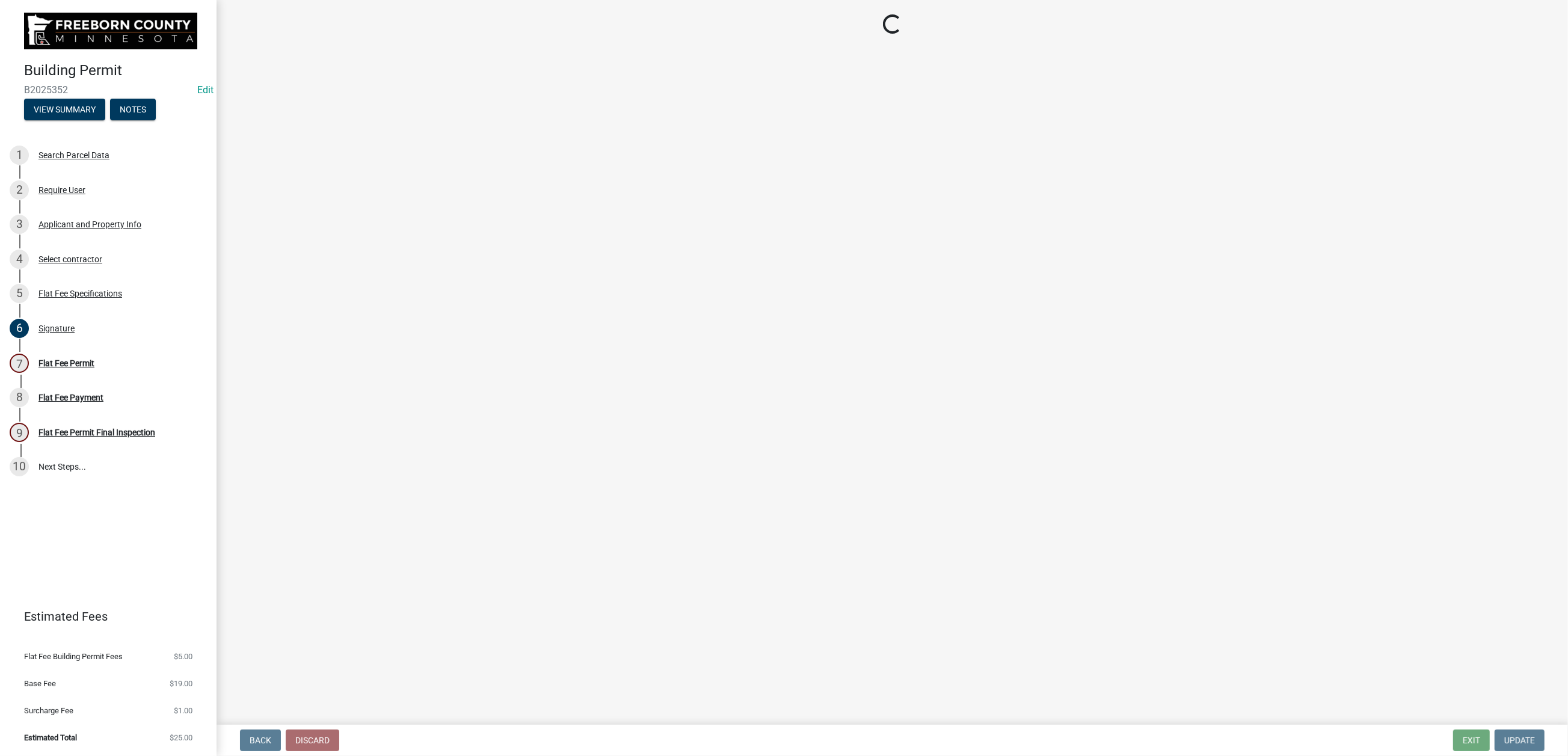
select select "924a6568-c78e-4b8f-8d60-97b9010028f1"
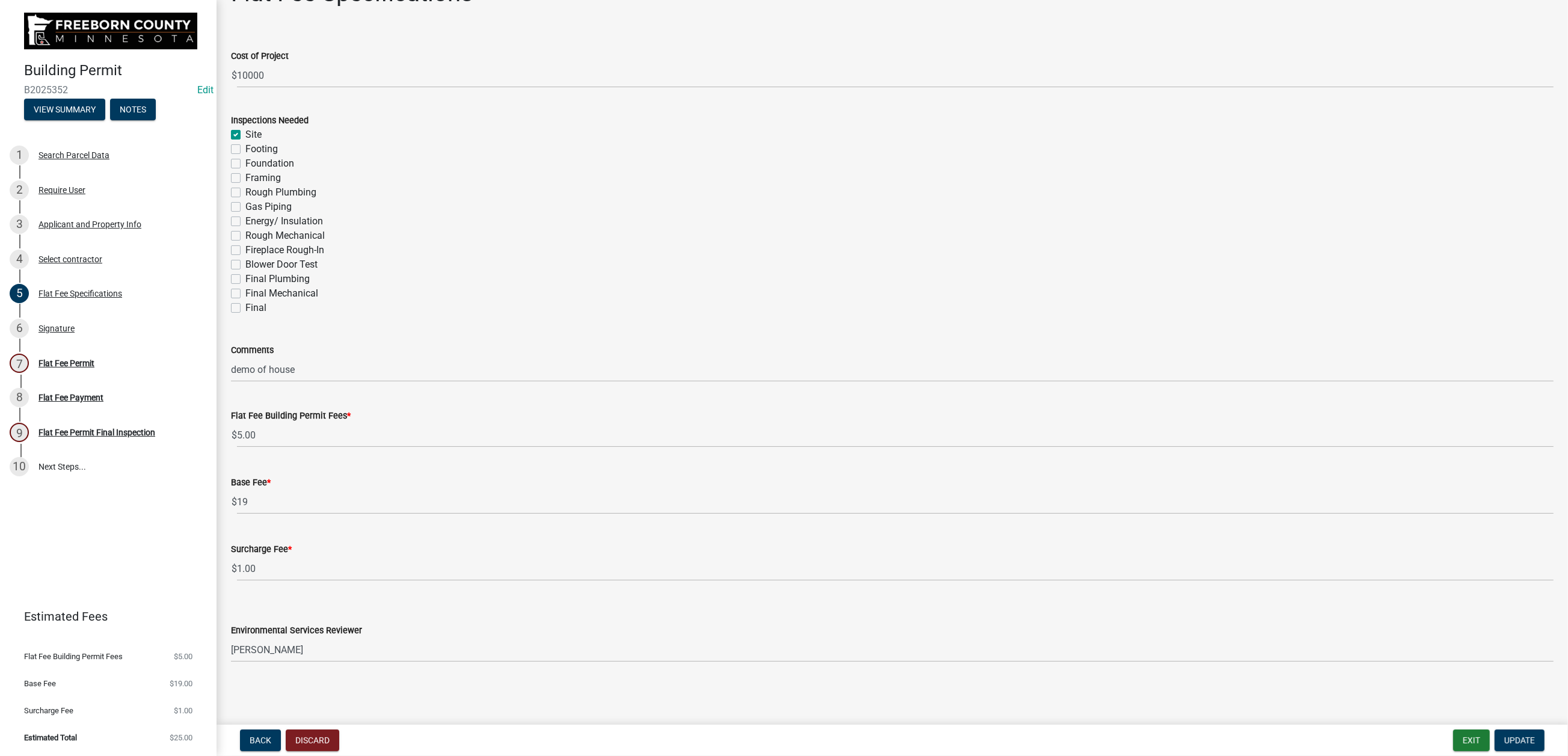
scroll to position [391, 0]
click at [940, 608] on select "Select Item... [PERSON_NAME] [PERSON_NAME] [PERSON_NAME] [PERSON_NAME] [PERSON_…" at bounding box center [892, 649] width 1323 height 24
click at [237, 608] on select "Select Item... [PERSON_NAME] [PERSON_NAME] [PERSON_NAME] [PERSON_NAME] [PERSON_…" at bounding box center [892, 649] width 1323 height 24
click at [1291, 608] on span "Update" at bounding box center [1520, 741] width 31 height 10
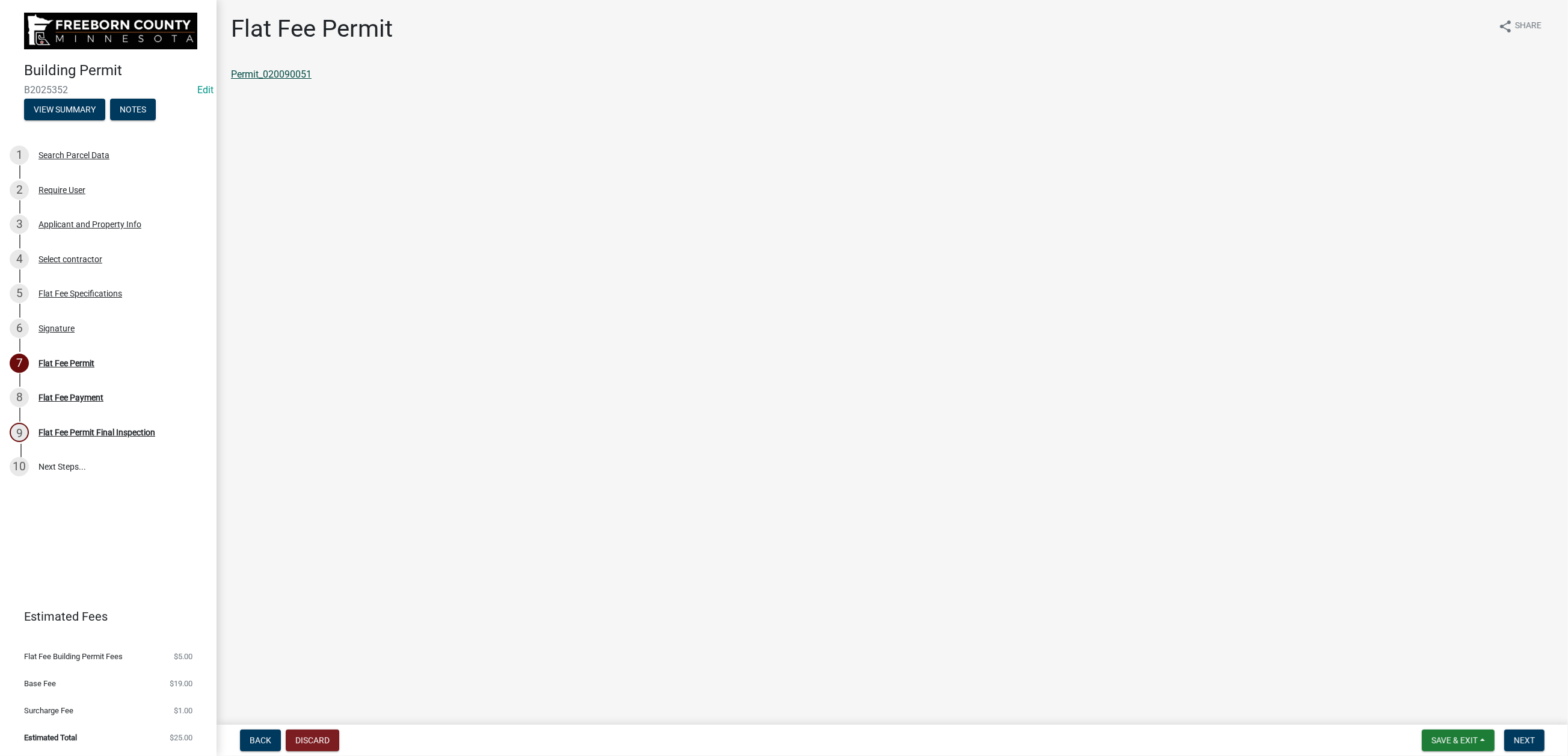
click at [301, 80] on link "Permit_020090051" at bounding box center [271, 74] width 81 height 12
click at [1291, 608] on button "Save & Exit" at bounding box center [1458, 741] width 72 height 22
click at [1291, 608] on button "Save & Exit" at bounding box center [1447, 699] width 96 height 29
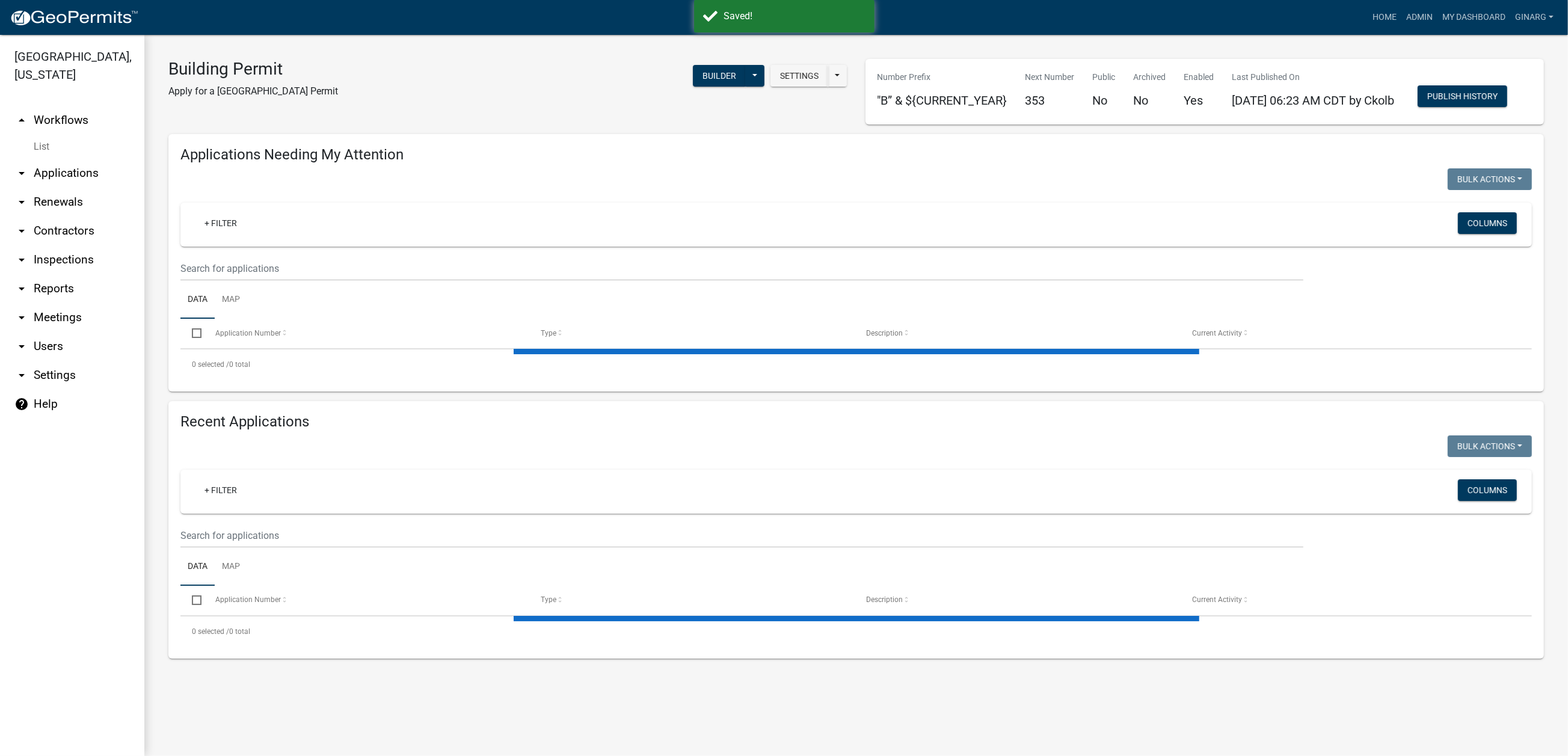
select select "3: 100"
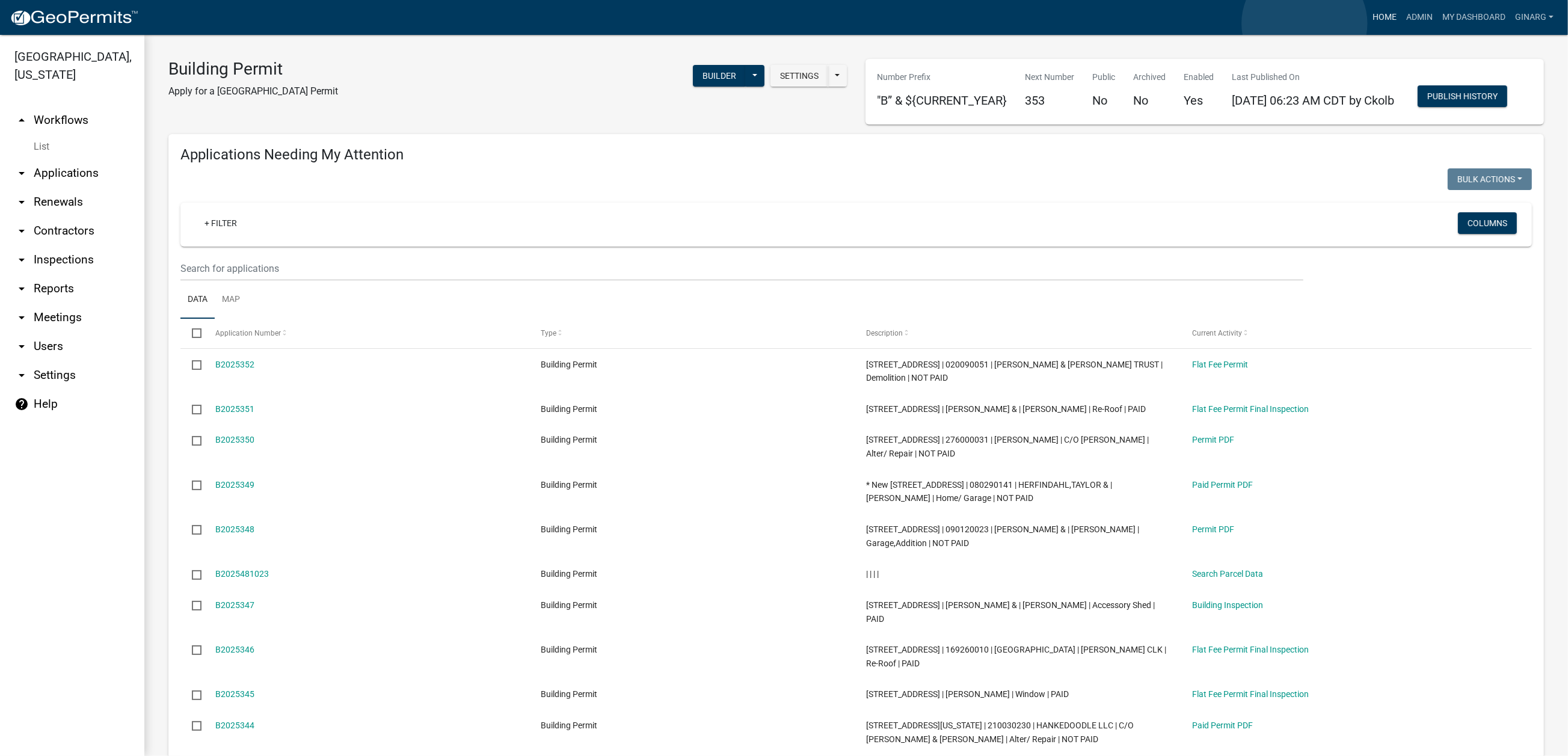
click at [1291, 24] on link "Home" at bounding box center [1384, 17] width 33 height 23
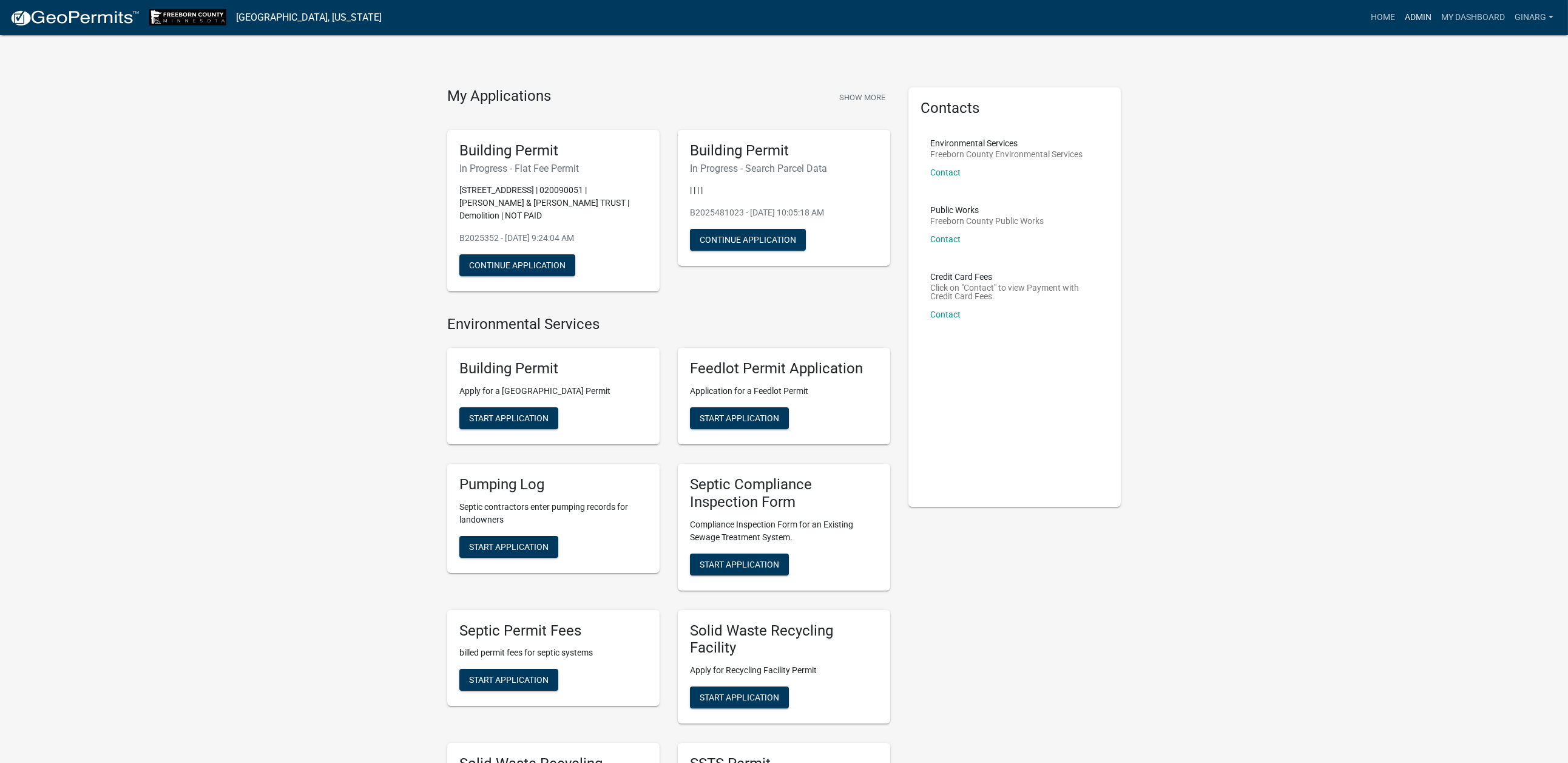
click at [1302, 22] on link "Admin" at bounding box center [1418, 17] width 37 height 23
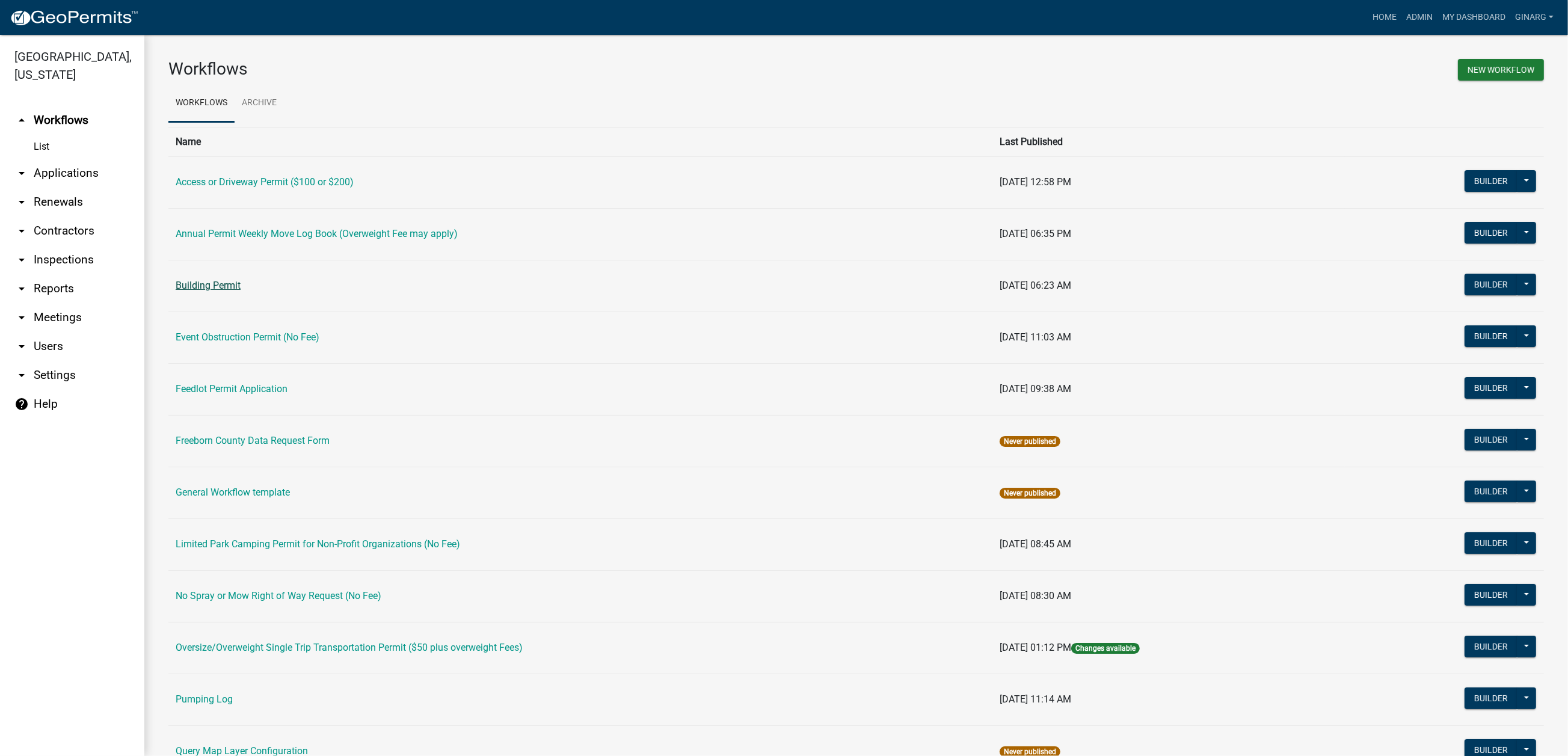
click at [241, 292] on link "Building Permit" at bounding box center [208, 285] width 65 height 12
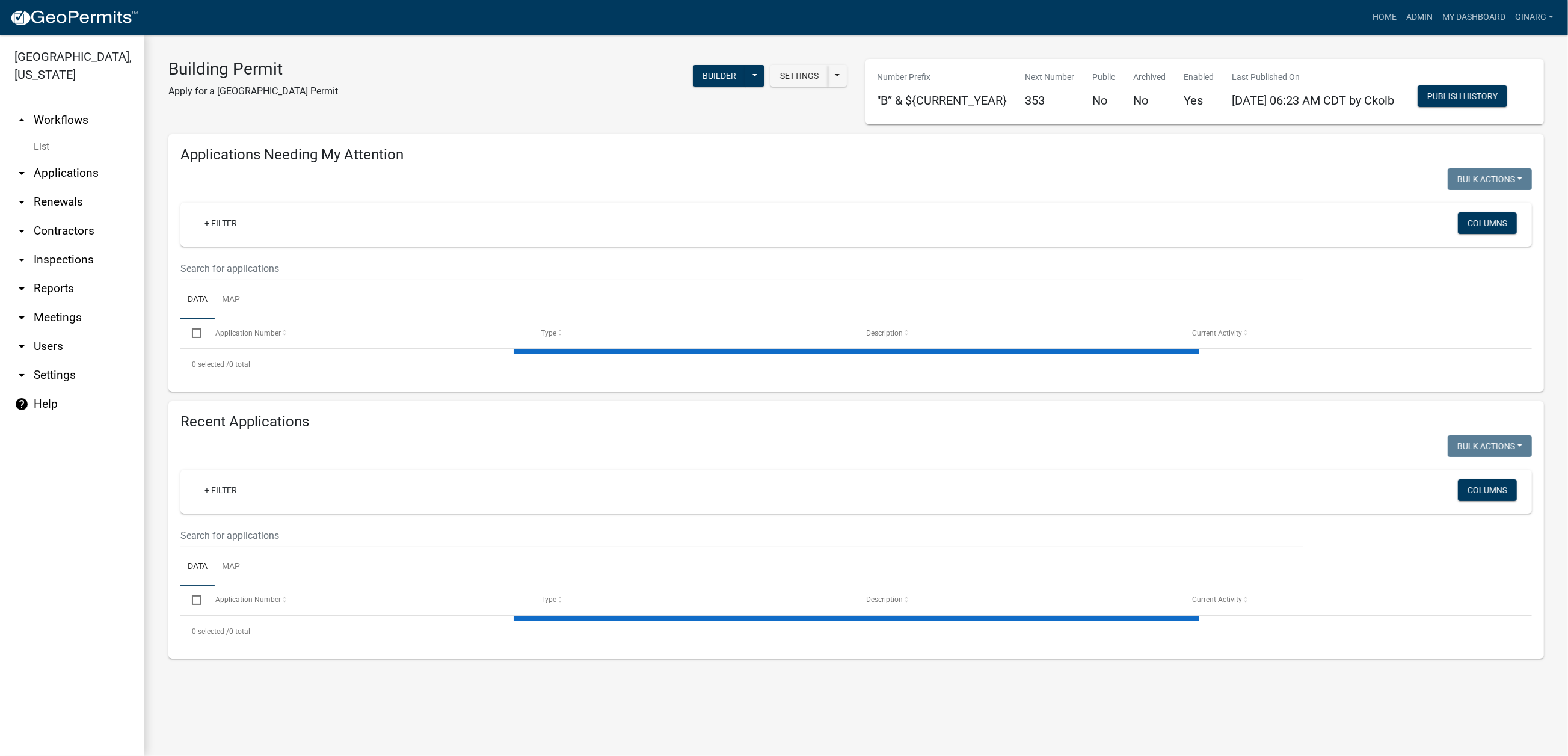
select select "3: 100"
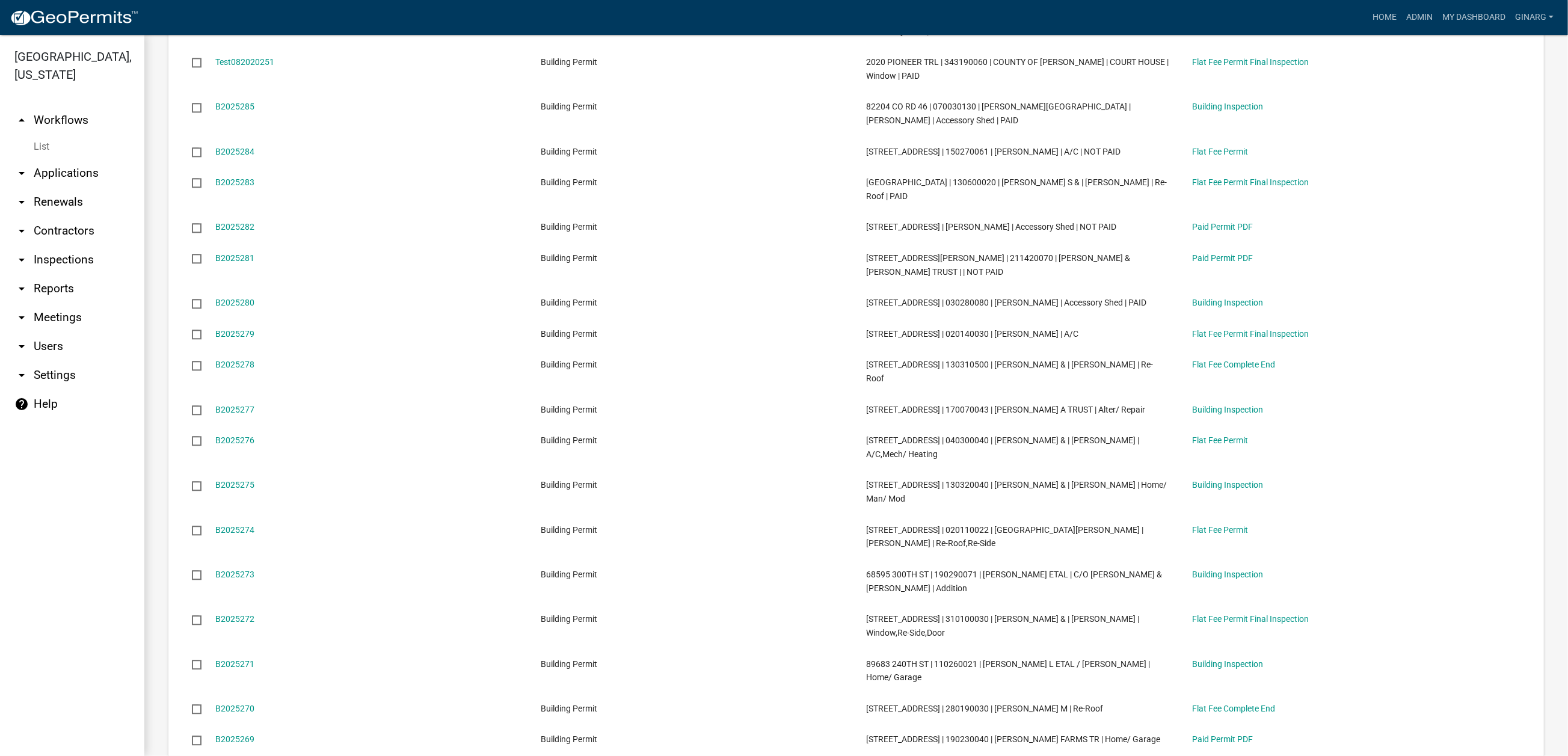
scroll to position [3610, 0]
